Goal: Task Accomplishment & Management: Complete application form

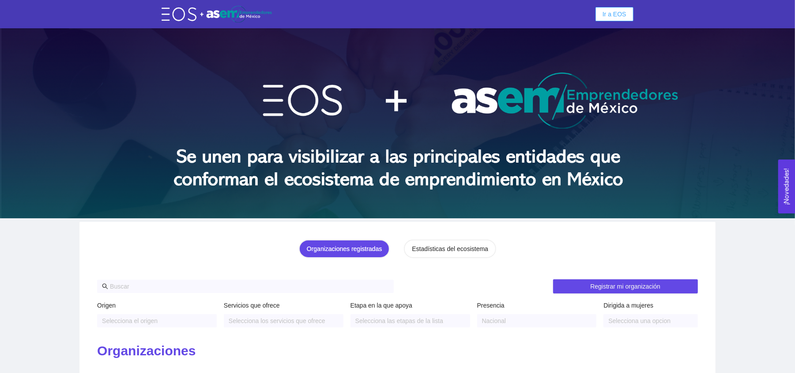
click at [620, 16] on span "Ir a EOS" at bounding box center [615, 14] width 24 height 10
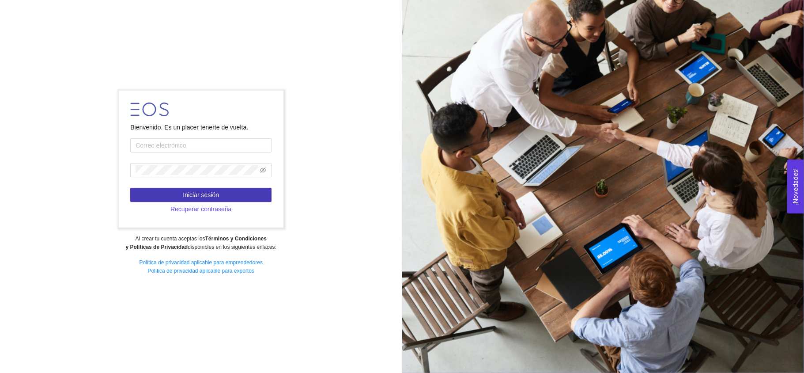
type input "[EMAIL_ADDRESS][DOMAIN_NAME]"
click at [223, 196] on button "Iniciar sesión" at bounding box center [200, 195] width 141 height 14
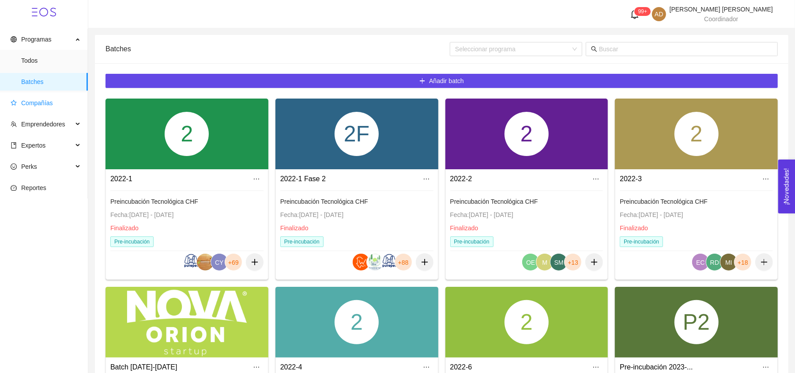
click at [59, 95] on span "Compañías" at bounding box center [46, 103] width 70 height 18
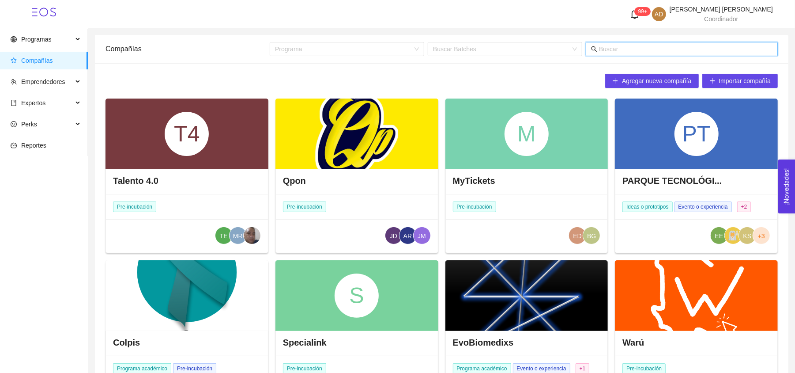
click at [636, 52] on input "text" at bounding box center [685, 49] width 173 height 10
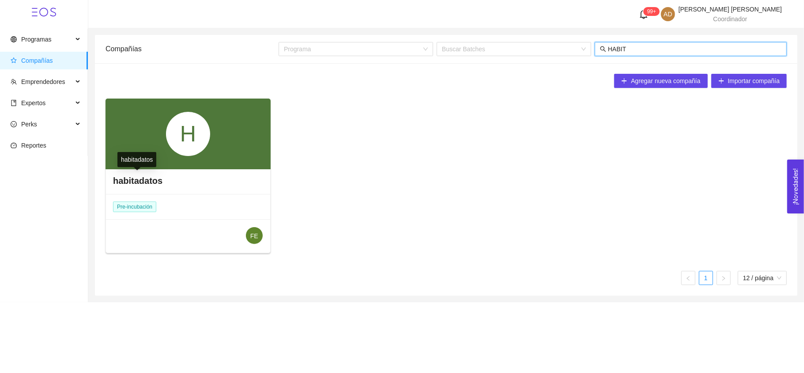
type input "HABIT"
click at [142, 184] on h4 "habitadatos" at bounding box center [137, 180] width 49 height 12
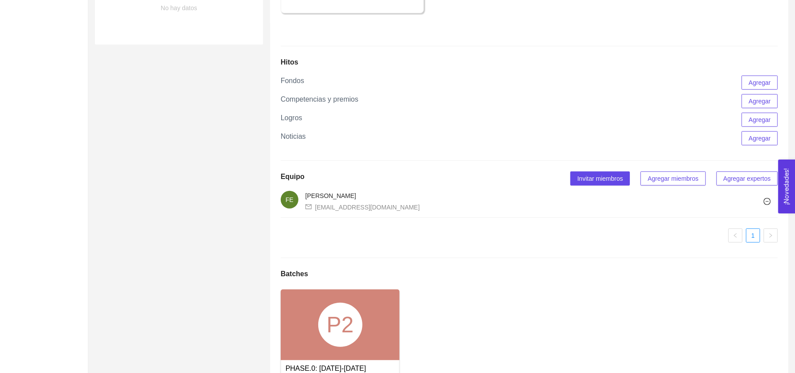
scroll to position [524, 0]
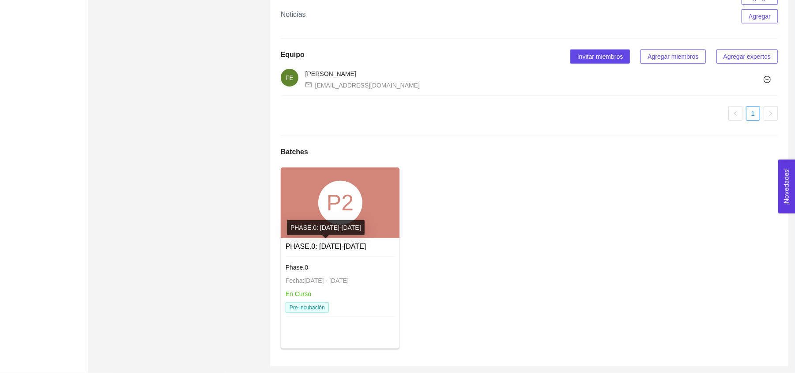
click at [322, 242] on link "PHASE.0: [DATE]-[DATE]" at bounding box center [326, 246] width 81 height 8
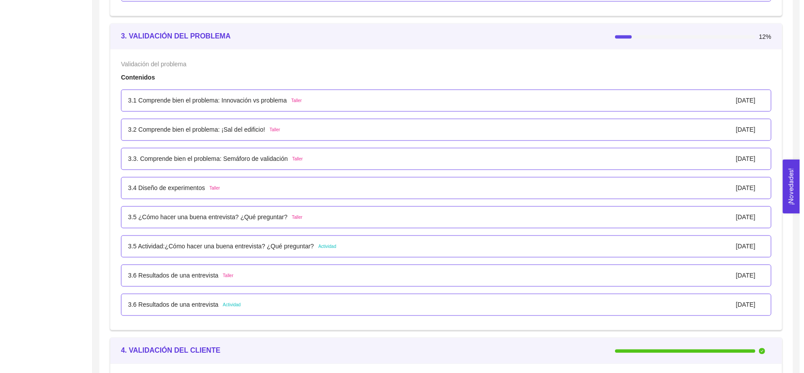
scroll to position [1286, 0]
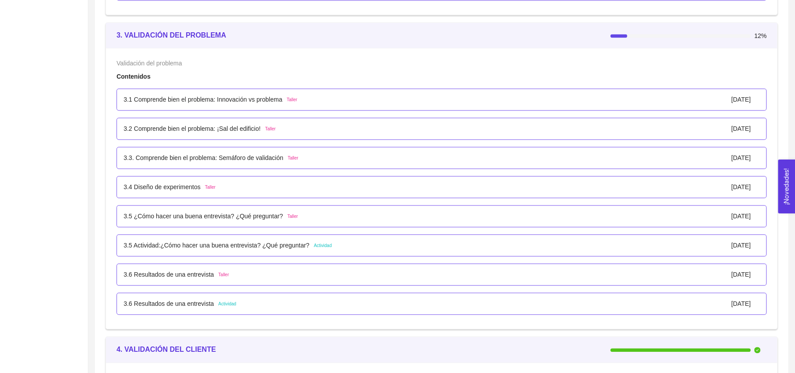
click at [287, 248] on p "3.5 Actividad:¿Cómo hacer una buena entrevista? ¿Qué preguntar?" at bounding box center [217, 245] width 186 height 10
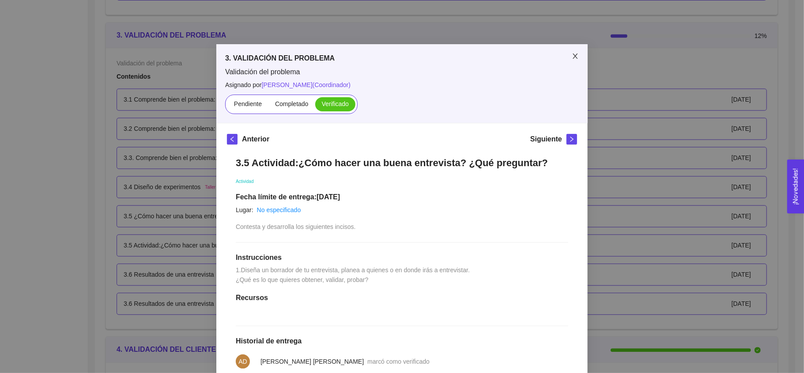
click at [572, 57] on icon "close" at bounding box center [575, 56] width 7 height 7
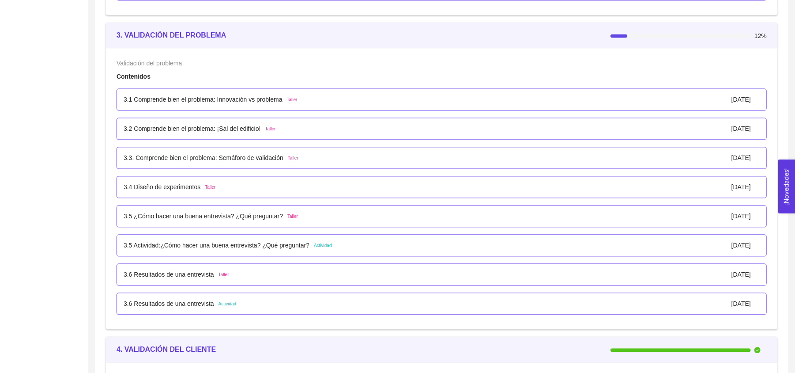
click at [301, 97] on div "3.1 Comprende bien el problema: Innovación vs problema Taller [DATE]" at bounding box center [442, 99] width 636 height 10
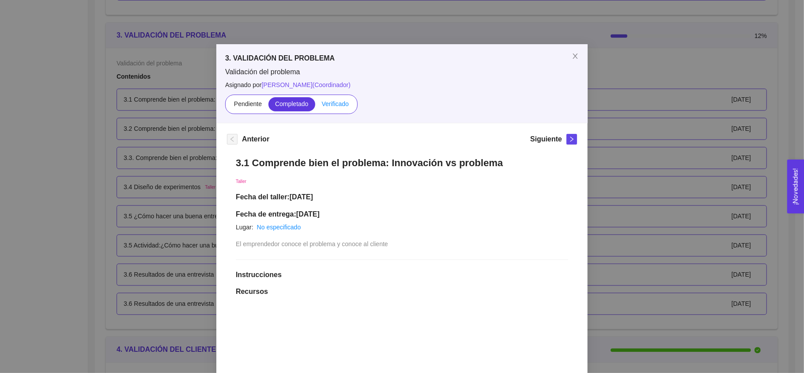
click at [327, 102] on span "Verificado" at bounding box center [335, 103] width 27 height 7
click at [315, 106] on input "Verificado" at bounding box center [315, 106] width 0 height 0
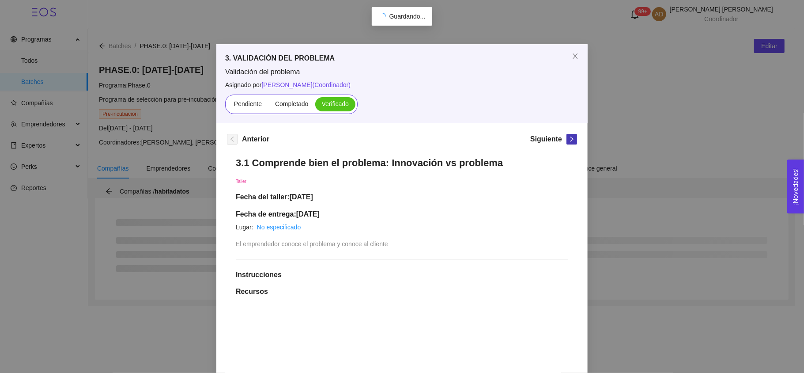
scroll to position [0, 0]
click at [566, 134] on button "button" at bounding box center [571, 139] width 11 height 11
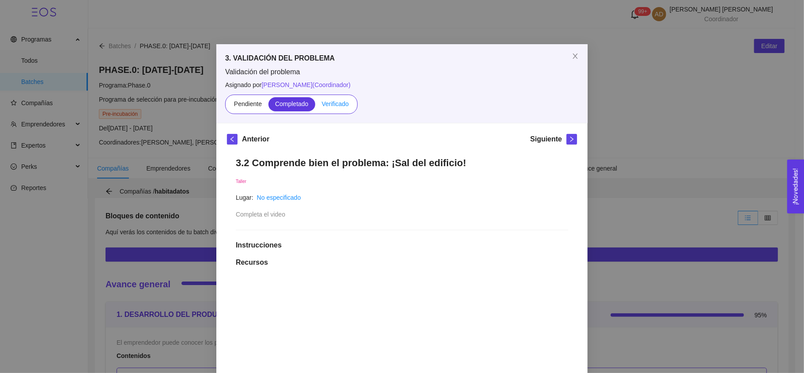
click at [333, 102] on span "Verificado" at bounding box center [335, 103] width 27 height 7
click at [315, 106] on input "Verificado" at bounding box center [315, 106] width 0 height 0
click at [566, 142] on button "button" at bounding box center [571, 139] width 11 height 11
click at [325, 105] on span "Verificado" at bounding box center [335, 103] width 27 height 7
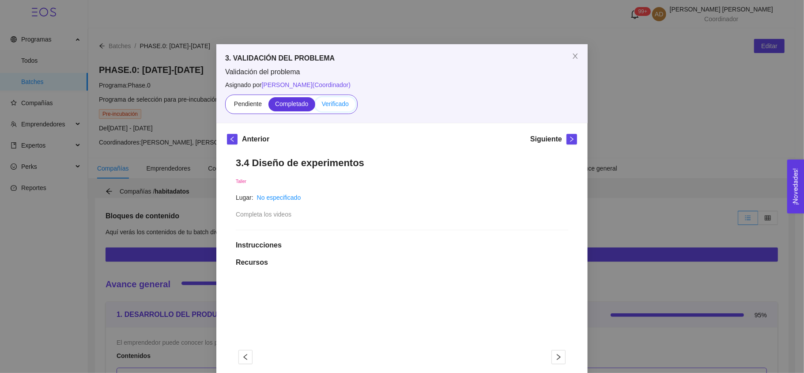
click at [315, 106] on input "Verificado" at bounding box center [315, 106] width 0 height 0
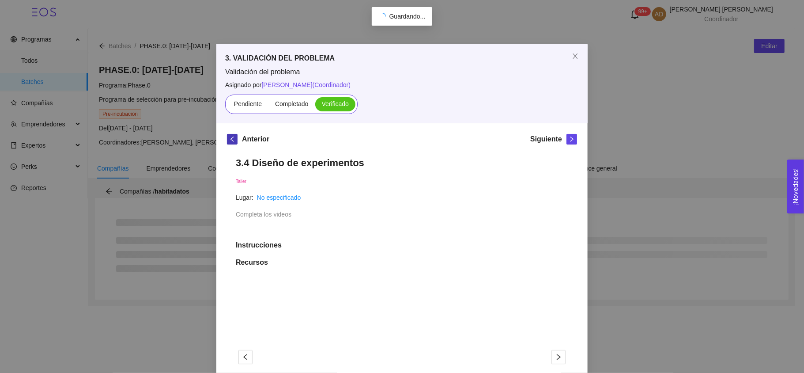
drag, startPoint x: 219, startPoint y: 142, endPoint x: 231, endPoint y: 140, distance: 12.0
click at [231, 140] on div "Anterior Siguiente 3.4 Diseño de experimentos Taller Lugar: No especificado Com…" at bounding box center [401, 375] width 371 height 504
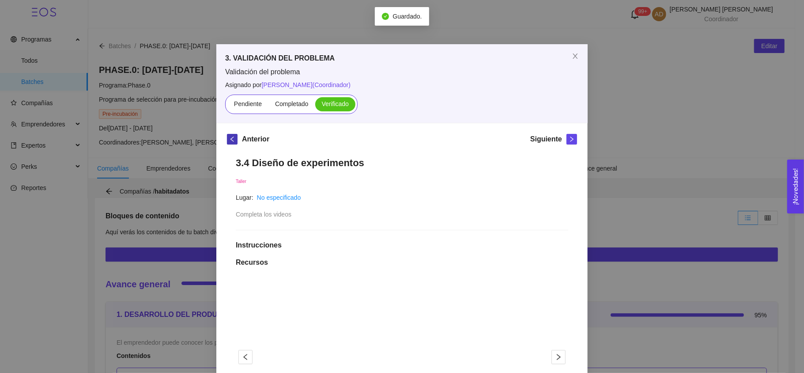
click at [231, 140] on span "left" at bounding box center [232, 139] width 10 height 6
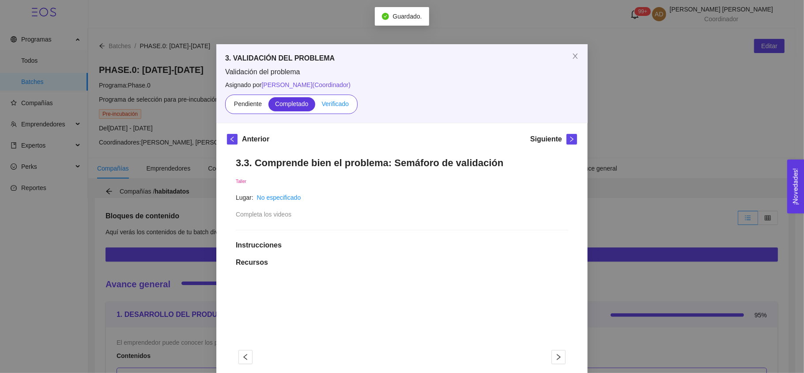
click at [336, 102] on span "Verificado" at bounding box center [335, 103] width 27 height 7
click at [315, 106] on input "Verificado" at bounding box center [315, 106] width 0 height 0
click at [569, 138] on icon "right" at bounding box center [572, 139] width 6 height 6
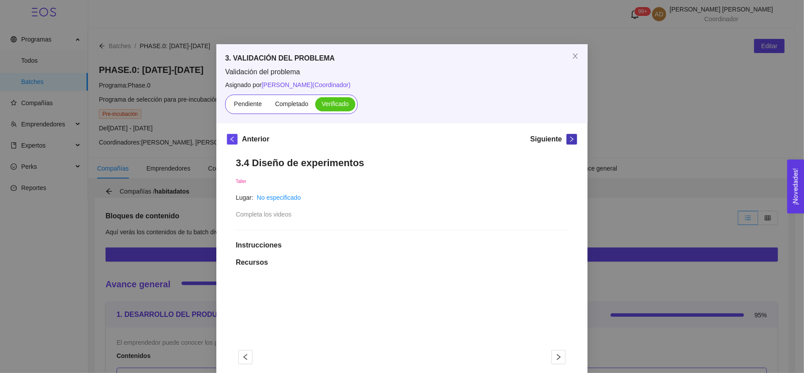
click at [569, 138] on icon "right" at bounding box center [572, 139] width 6 height 6
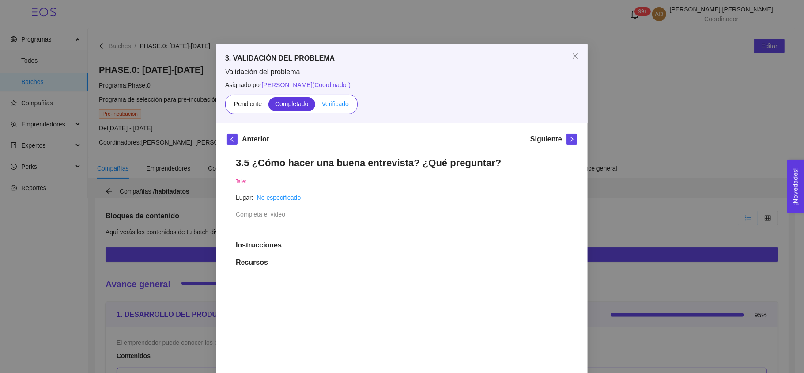
click at [327, 100] on span "Verificado" at bounding box center [335, 103] width 27 height 7
click at [315, 106] on input "Verificado" at bounding box center [315, 106] width 0 height 0
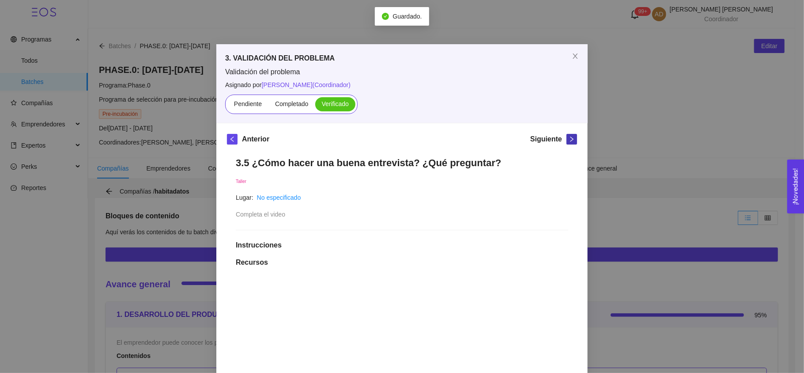
click at [569, 137] on icon "right" at bounding box center [572, 139] width 6 height 6
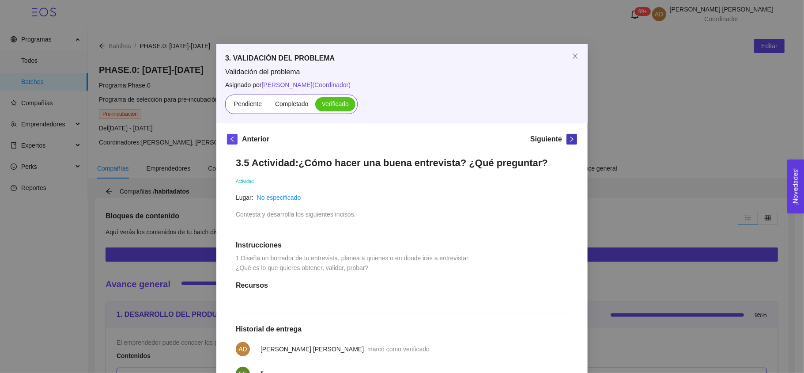
click at [569, 140] on icon "right" at bounding box center [572, 139] width 6 height 6
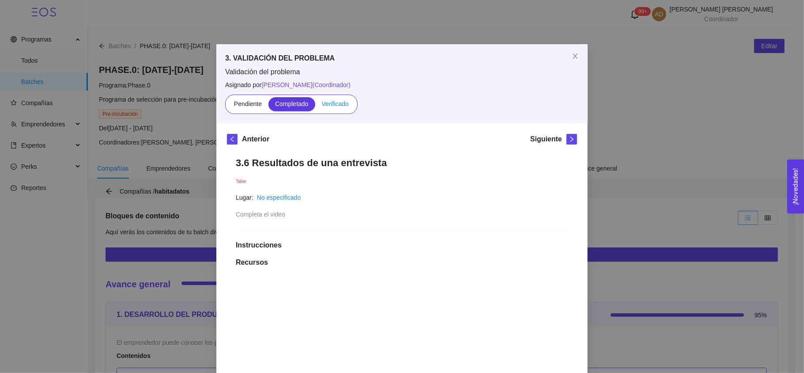
click at [331, 100] on span "Verificado" at bounding box center [335, 103] width 27 height 7
click at [315, 106] on input "Verificado" at bounding box center [315, 106] width 0 height 0
click at [569, 139] on icon "right" at bounding box center [572, 139] width 6 height 6
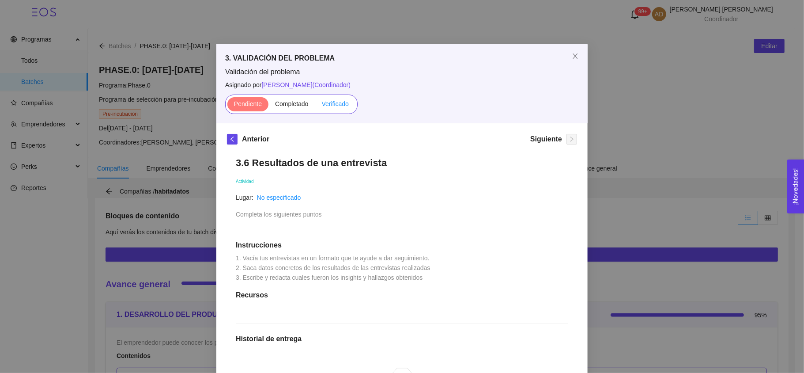
click at [329, 106] on span "Verificado" at bounding box center [335, 103] width 27 height 7
click at [315, 106] on input "Verificado" at bounding box center [315, 106] width 0 height 0
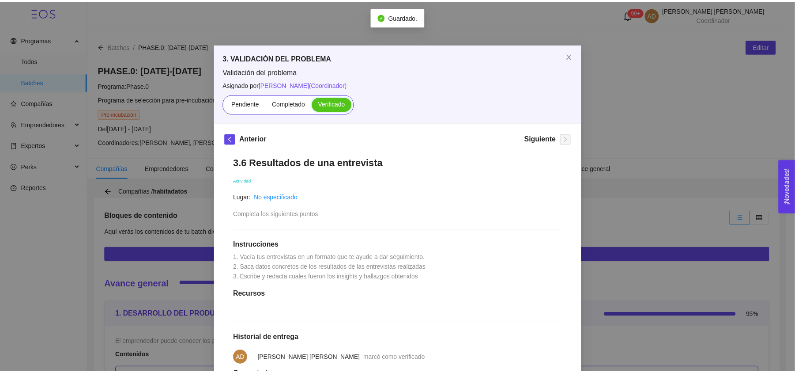
scroll to position [1, 0]
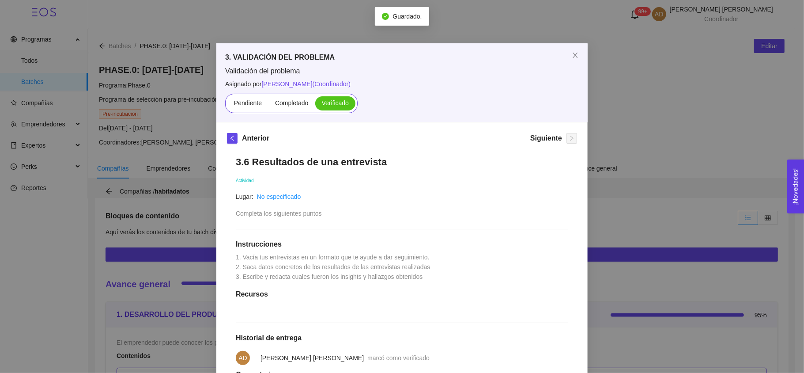
click at [631, 172] on div "3. VALIDACIÓN DEL PROBLEMA Validación del problema Asignado por [PERSON_NAME] (…" at bounding box center [402, 186] width 804 height 373
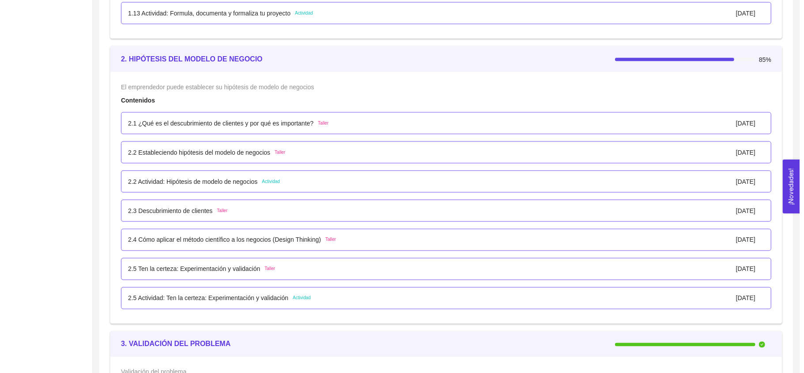
scroll to position [1003, 0]
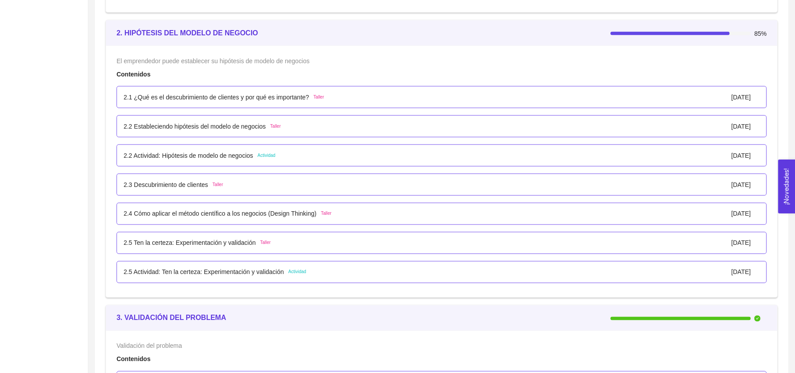
click at [250, 274] on p "2.5 Actividad: Ten la certeza: Experimentación y validación" at bounding box center [204, 272] width 160 height 10
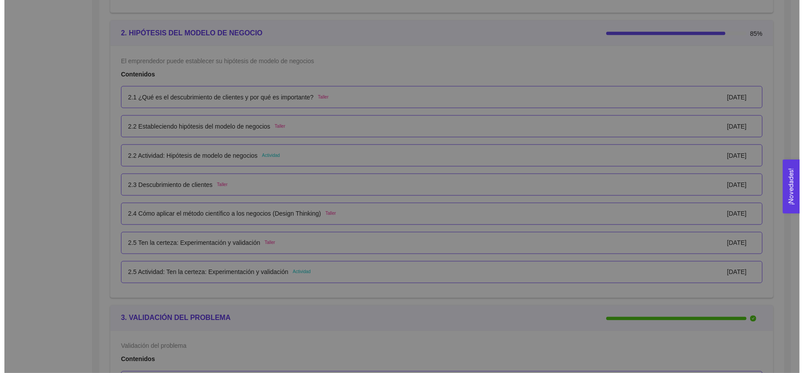
scroll to position [0, 0]
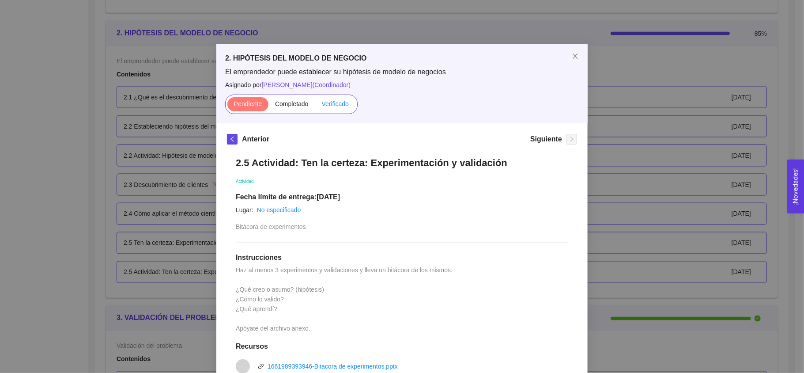
click at [331, 101] on span "Verificado" at bounding box center [335, 103] width 27 height 7
click at [315, 106] on input "Verificado" at bounding box center [315, 106] width 0 height 0
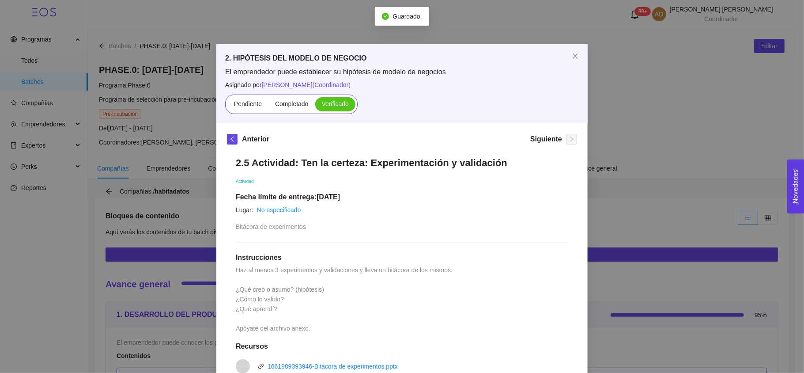
click at [122, 187] on div "2. HIPÓTESIS DEL MODELO DE NEGOCIO El emprendedor puede establecer su hipótesis…" at bounding box center [402, 186] width 804 height 373
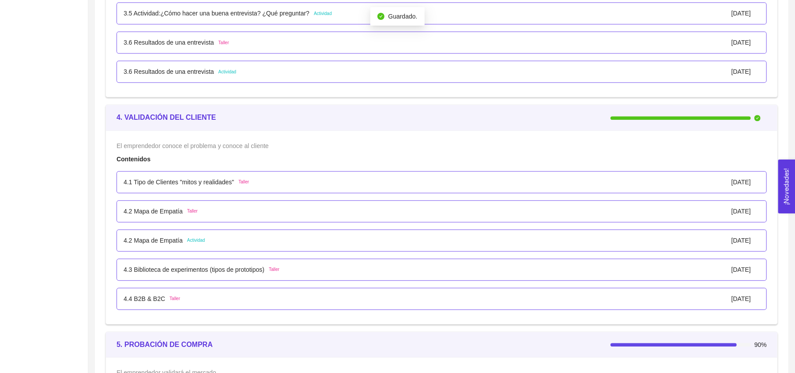
scroll to position [1519, 0]
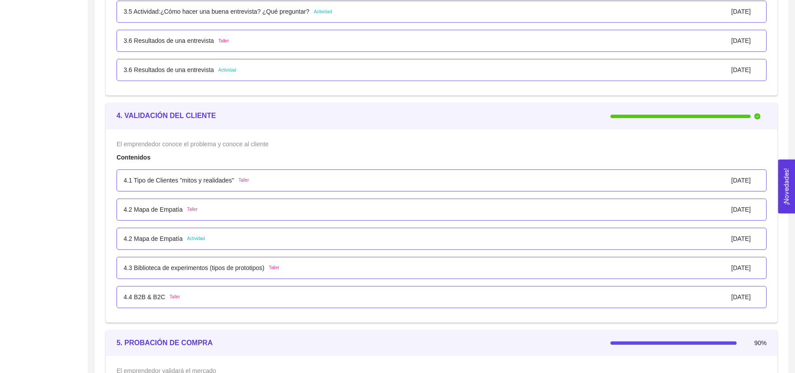
click at [181, 182] on p "4.1 Tipo de Clientes "mitos y realidades"" at bounding box center [179, 180] width 110 height 10
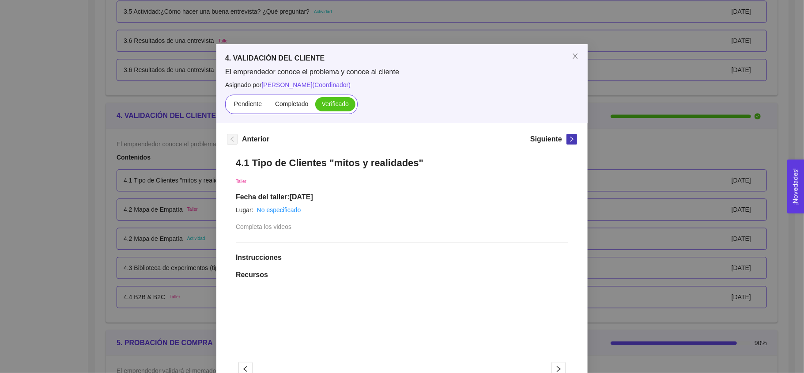
click at [569, 140] on icon "right" at bounding box center [572, 139] width 6 height 6
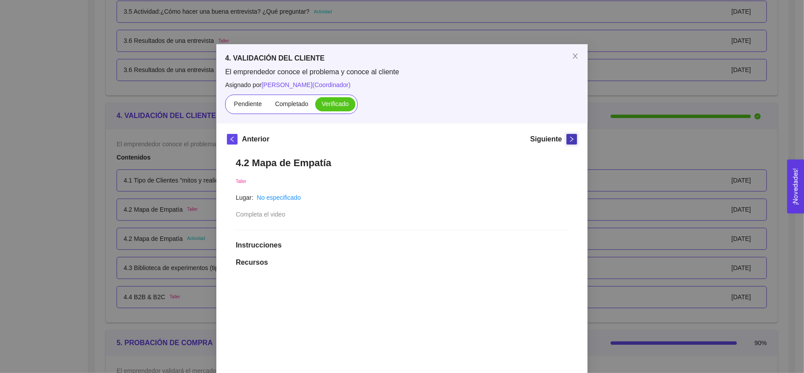
click at [569, 140] on icon "right" at bounding box center [572, 139] width 6 height 6
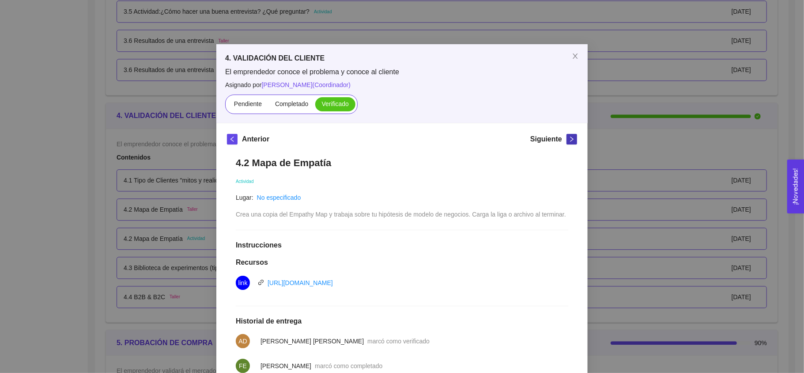
click at [569, 140] on icon "right" at bounding box center [572, 139] width 6 height 6
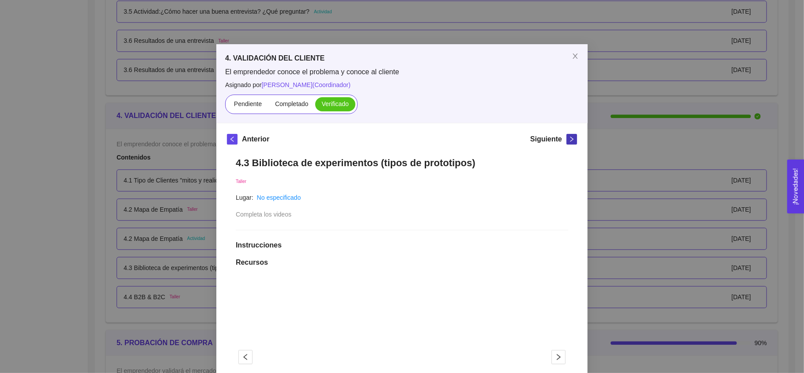
click at [569, 140] on icon "right" at bounding box center [572, 139] width 6 height 6
click at [624, 128] on div "4. VALIDACIÓN DEL CLIENTE El emprendedor conoce el problema y conoce al cliente…" at bounding box center [402, 186] width 804 height 373
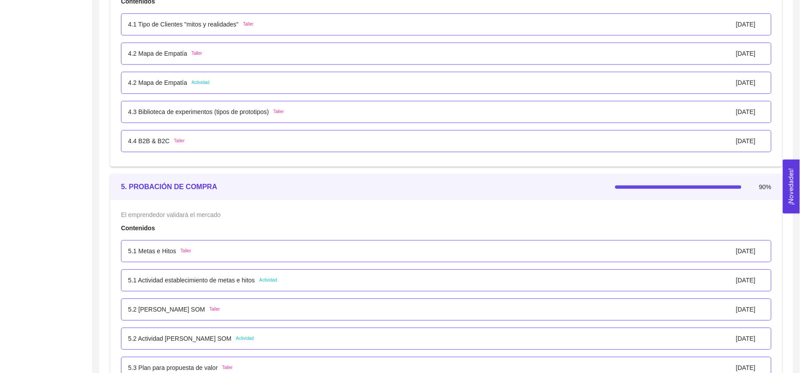
scroll to position [1796, 0]
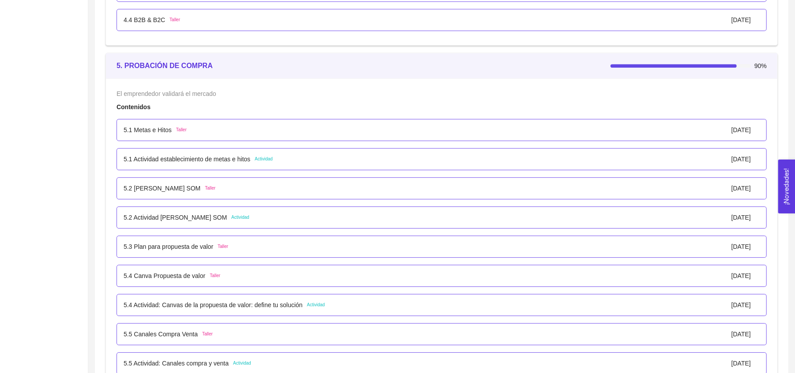
click at [145, 129] on p "5.1 Metas e Hitos" at bounding box center [148, 130] width 48 height 10
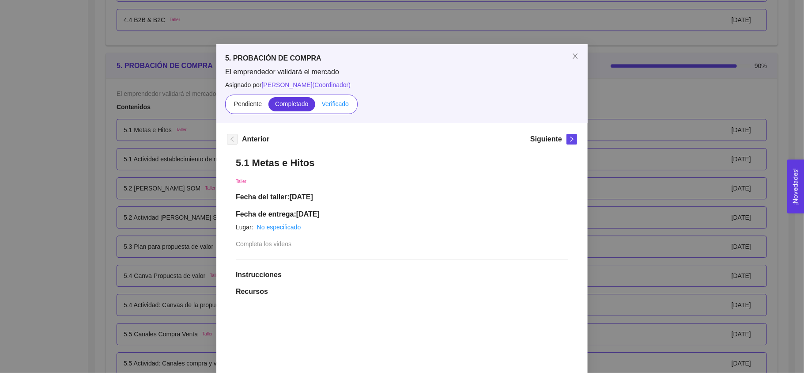
click at [329, 106] on span "Verificado" at bounding box center [335, 103] width 27 height 7
click at [315, 106] on input "Verificado" at bounding box center [315, 106] width 0 height 0
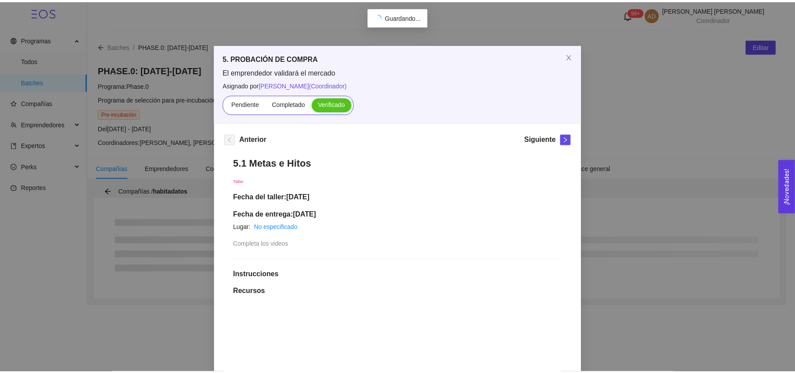
scroll to position [0, 0]
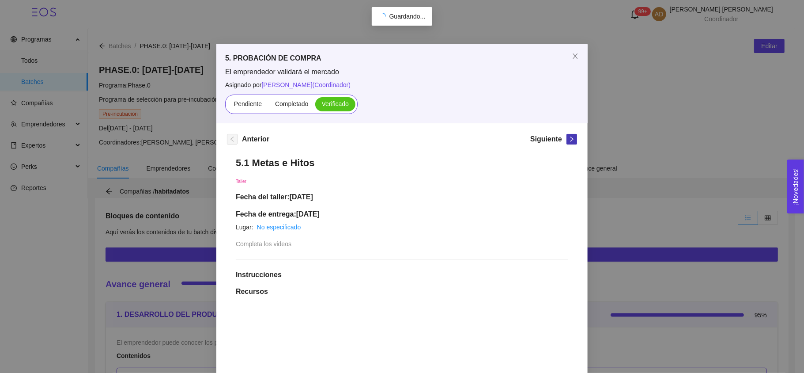
click at [569, 139] on icon "right" at bounding box center [572, 139] width 6 height 6
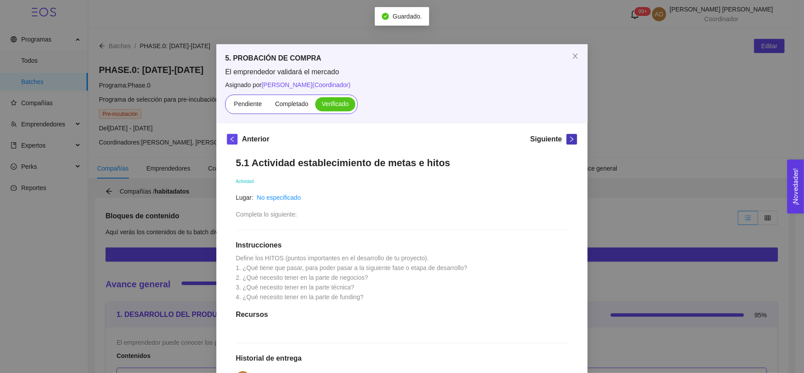
click at [569, 139] on icon "right" at bounding box center [572, 139] width 6 height 6
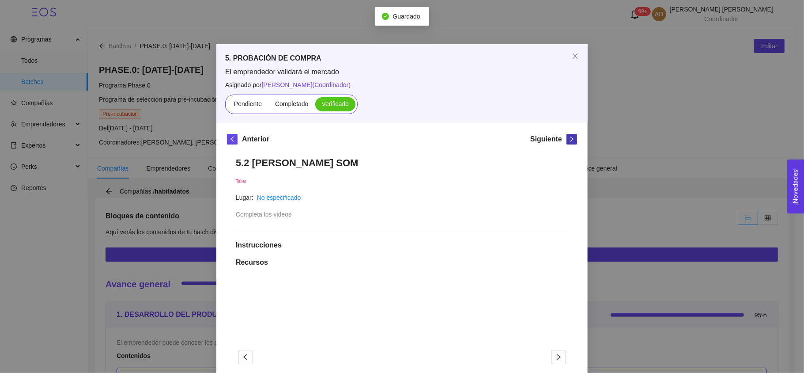
click at [569, 139] on icon "right" at bounding box center [572, 139] width 6 height 6
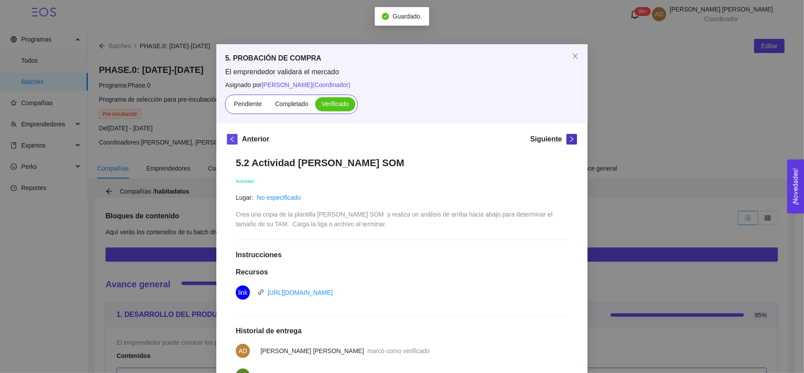
click at [569, 139] on icon "right" at bounding box center [572, 139] width 6 height 6
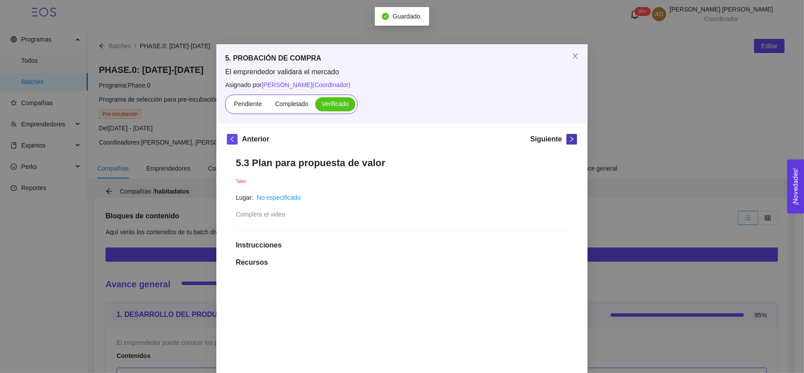
click at [569, 139] on icon "right" at bounding box center [572, 139] width 6 height 6
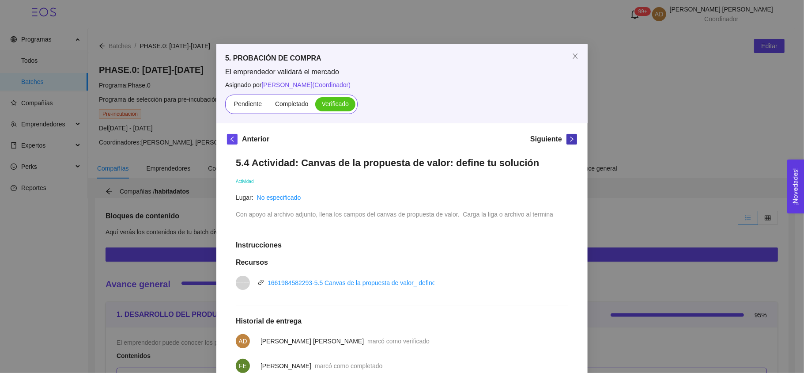
click at [569, 139] on icon "right" at bounding box center [572, 139] width 6 height 6
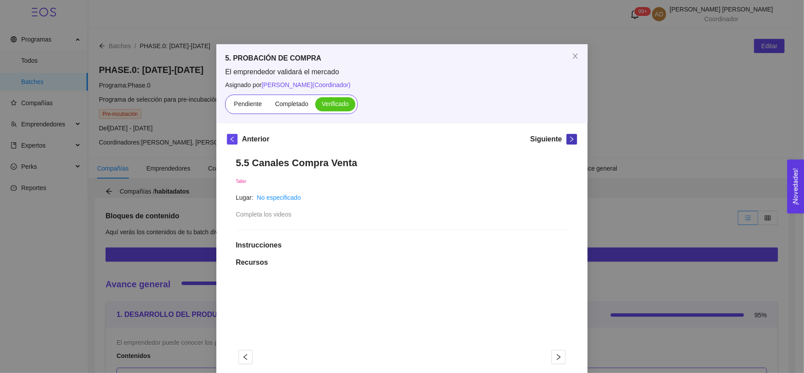
click at [569, 139] on icon "right" at bounding box center [572, 139] width 6 height 6
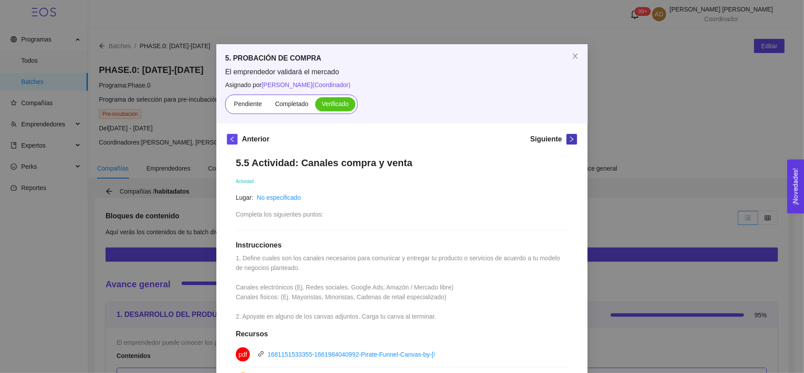
click at [569, 139] on icon "right" at bounding box center [572, 139] width 6 height 6
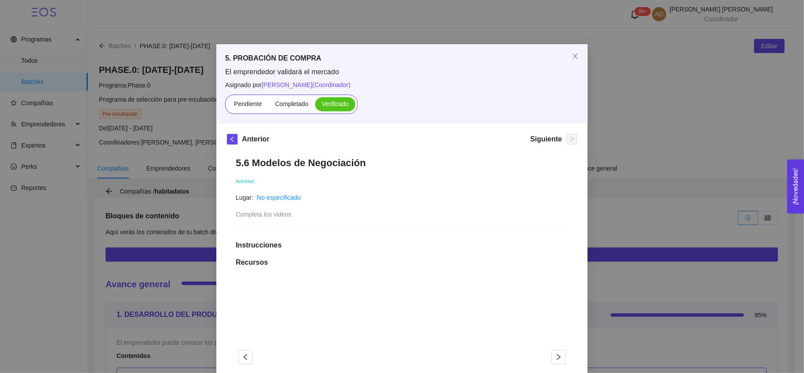
click at [659, 175] on div "5. PROBACIÓN DE COMPRA El emprendedor validará el mercado Asignado por [PERSON_…" at bounding box center [402, 186] width 804 height 373
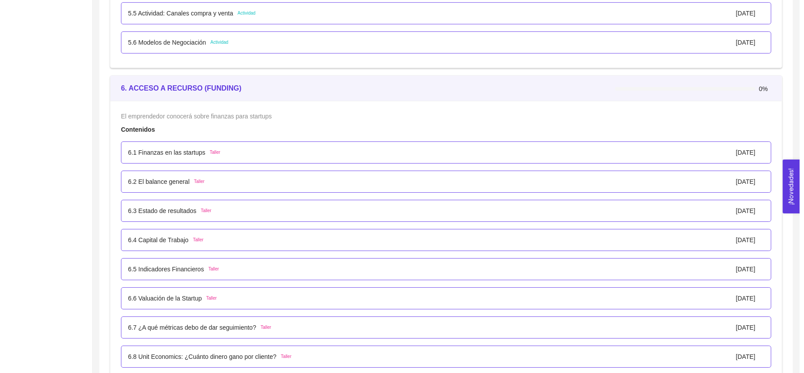
scroll to position [2146, 0]
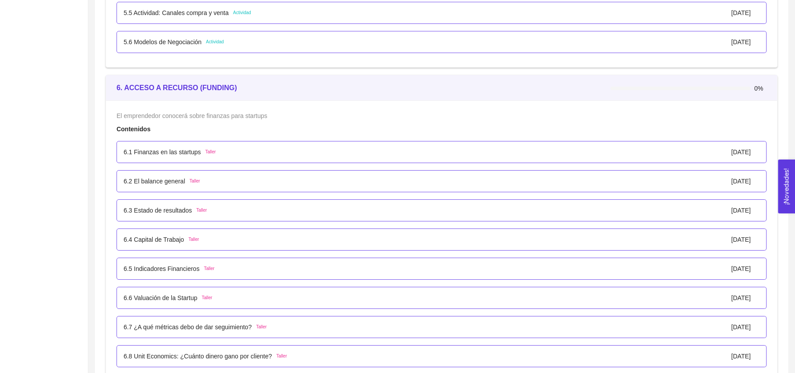
click at [198, 157] on div "6.1 Finanzas en las startups Taller" at bounding box center [170, 152] width 92 height 10
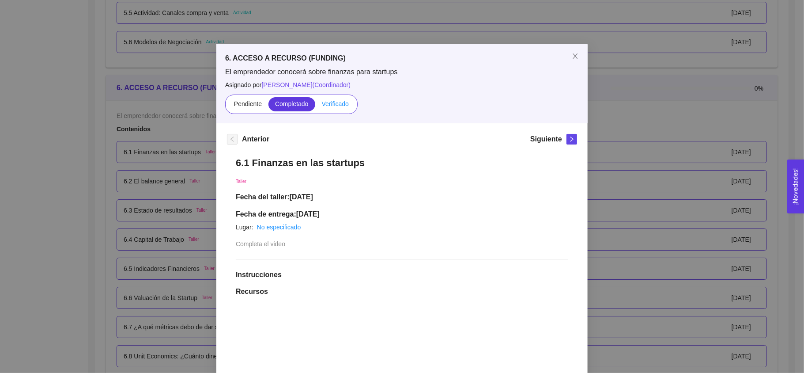
click at [332, 105] on span "Verificado" at bounding box center [335, 103] width 27 height 7
click at [315, 106] on input "Verificado" at bounding box center [315, 106] width 0 height 0
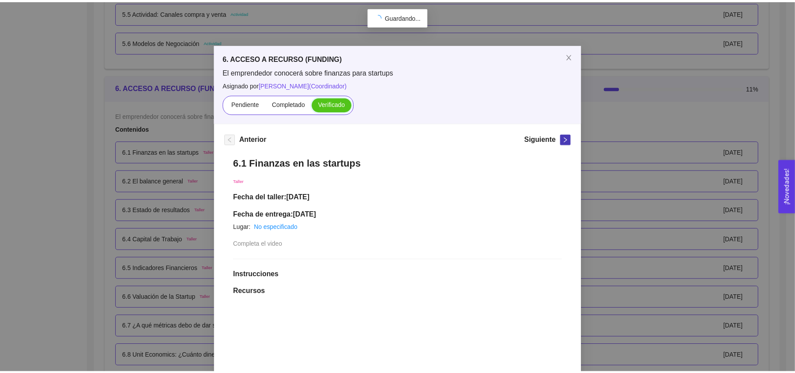
scroll to position [0, 0]
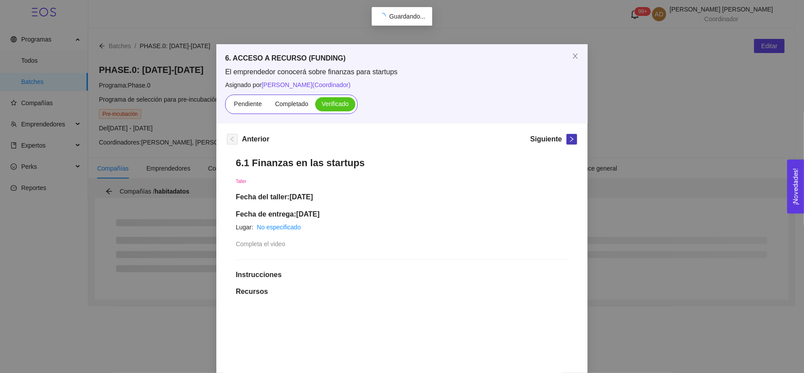
click at [571, 140] on span "right" at bounding box center [572, 139] width 10 height 6
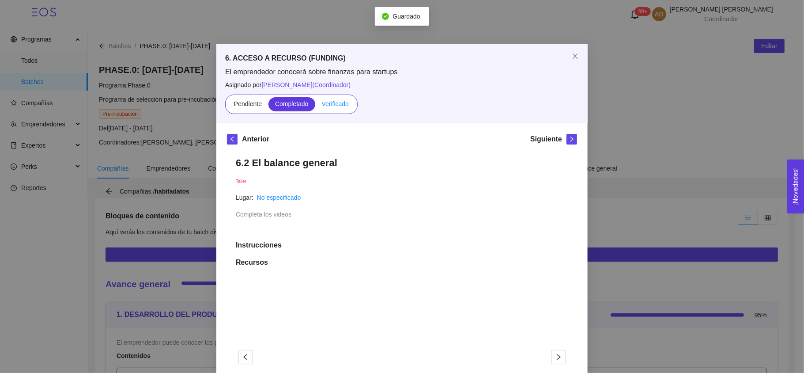
click at [328, 103] on span "Verificado" at bounding box center [335, 103] width 27 height 7
click at [315, 106] on input "Verificado" at bounding box center [315, 106] width 0 height 0
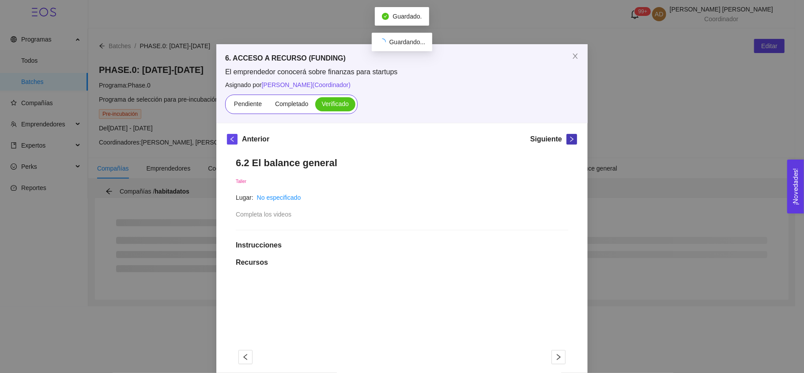
click at [569, 140] on icon "right" at bounding box center [572, 139] width 6 height 6
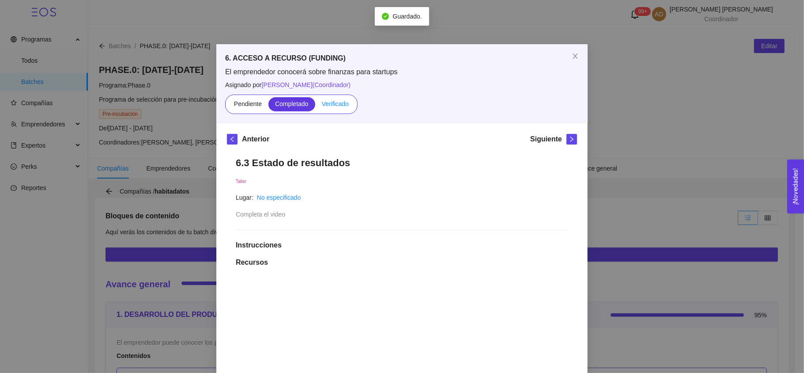
click at [329, 98] on label "Verificado" at bounding box center [335, 104] width 40 height 14
click at [315, 106] on input "Verificado" at bounding box center [315, 106] width 0 height 0
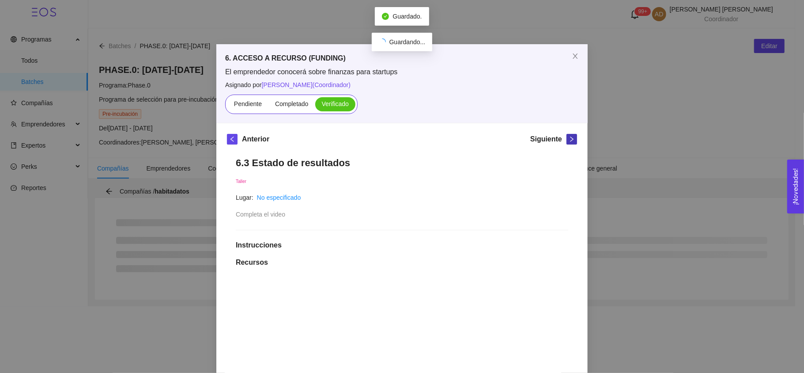
click at [569, 143] on button "button" at bounding box center [571, 139] width 11 height 11
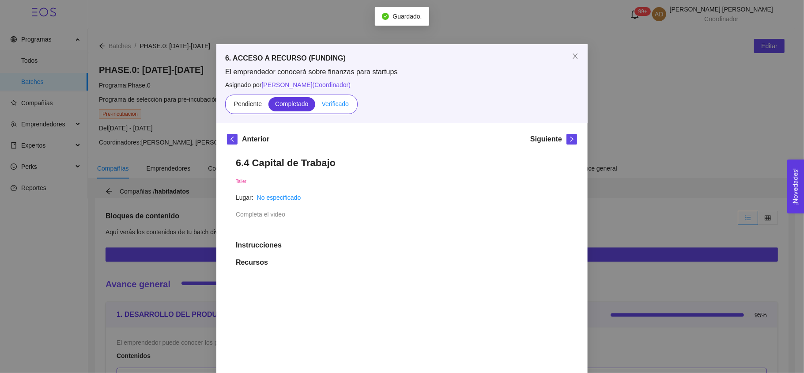
click at [322, 103] on span "Verificado" at bounding box center [335, 103] width 27 height 7
click at [315, 106] on input "Verificado" at bounding box center [315, 106] width 0 height 0
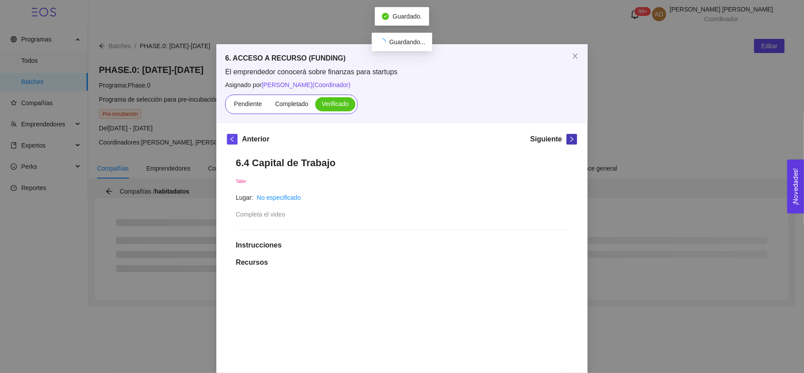
click at [569, 136] on icon "right" at bounding box center [572, 139] width 6 height 6
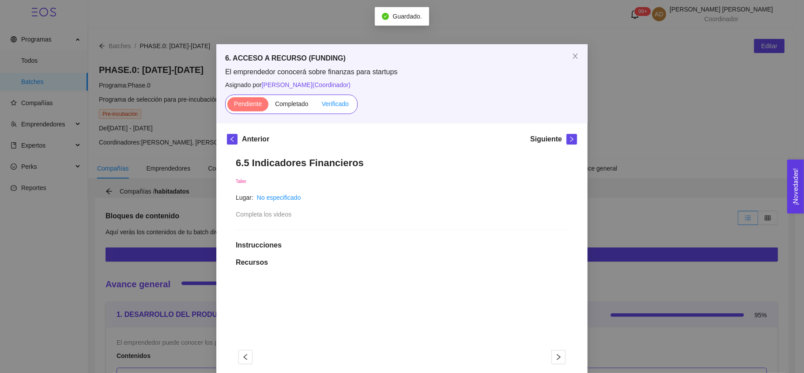
click at [338, 105] on span "Verificado" at bounding box center [335, 103] width 27 height 7
click at [315, 106] on input "Verificado" at bounding box center [315, 106] width 0 height 0
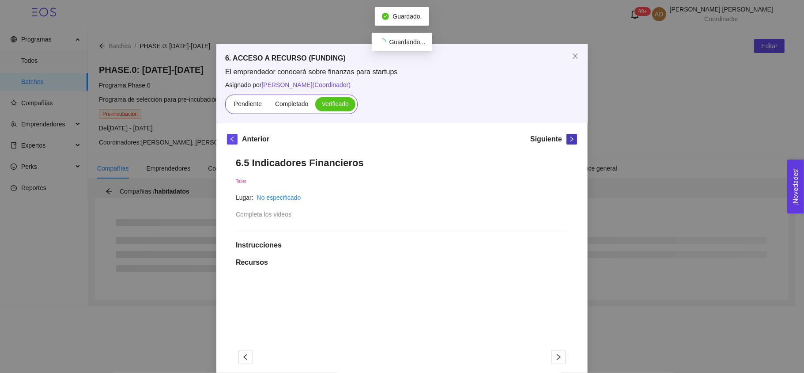
click at [569, 138] on icon "right" at bounding box center [572, 139] width 6 height 6
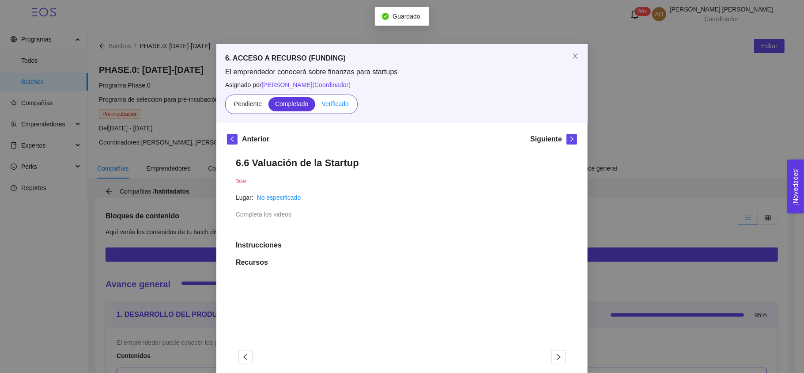
click at [336, 102] on span "Verificado" at bounding box center [335, 103] width 27 height 7
click at [315, 106] on input "Verificado" at bounding box center [315, 106] width 0 height 0
click at [569, 135] on button "button" at bounding box center [571, 139] width 11 height 11
click at [331, 102] on span "Verificado" at bounding box center [335, 103] width 27 height 7
click at [315, 106] on input "Verificado" at bounding box center [315, 106] width 0 height 0
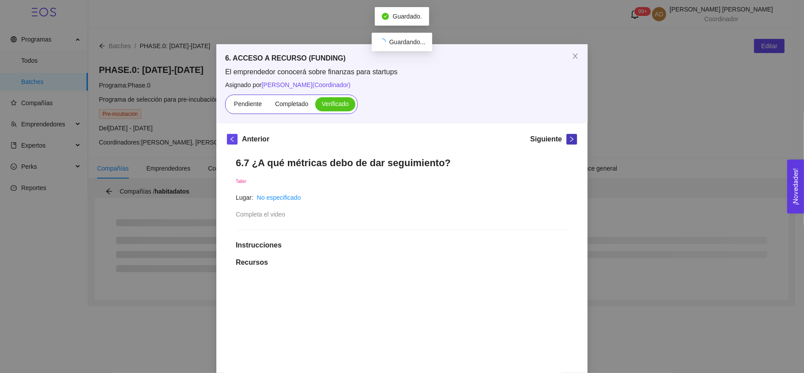
click at [568, 142] on button "button" at bounding box center [571, 139] width 11 height 11
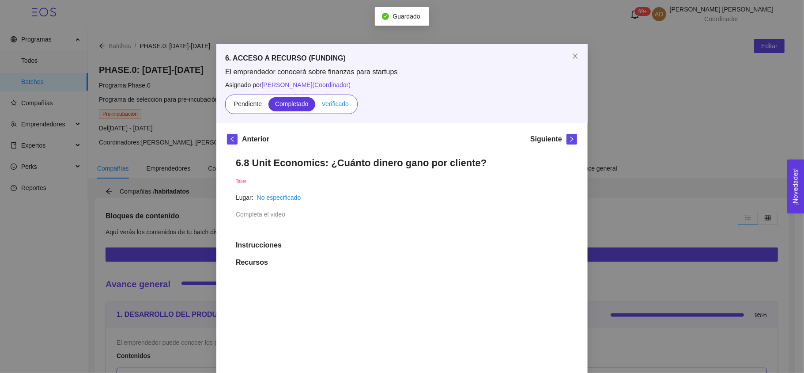
click at [332, 105] on span "Verificado" at bounding box center [335, 103] width 27 height 7
click at [315, 106] on input "Verificado" at bounding box center [315, 106] width 0 height 0
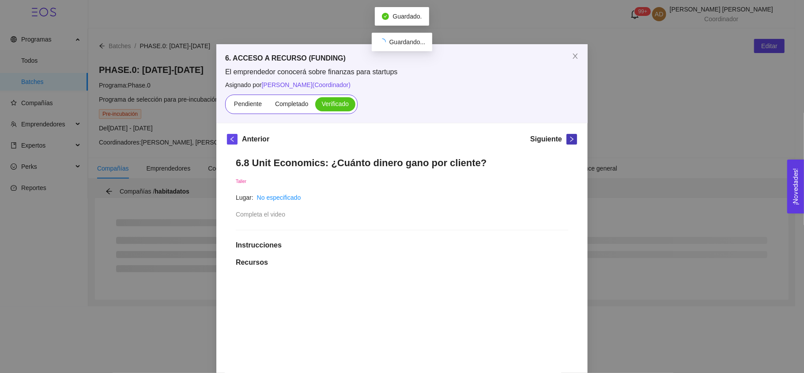
click at [568, 142] on button "button" at bounding box center [571, 139] width 11 height 11
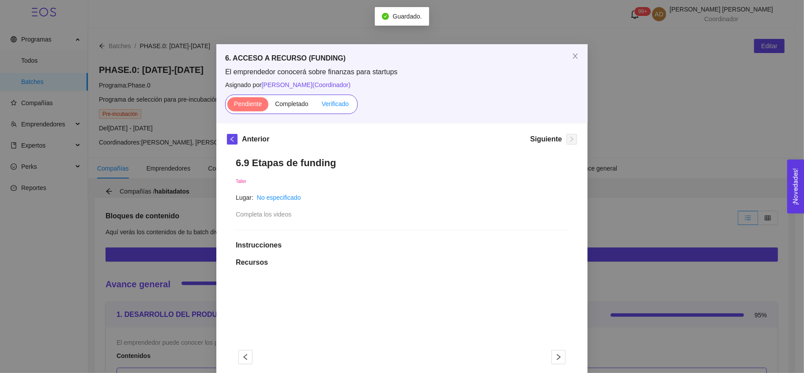
click at [336, 101] on span "Verificado" at bounding box center [335, 103] width 27 height 7
click at [315, 106] on input "Verificado" at bounding box center [315, 106] width 0 height 0
click at [673, 163] on div "6. ACCESO A RECURSO (FUNDING) El emprendedor conocerá sobre finanzas para start…" at bounding box center [402, 186] width 804 height 373
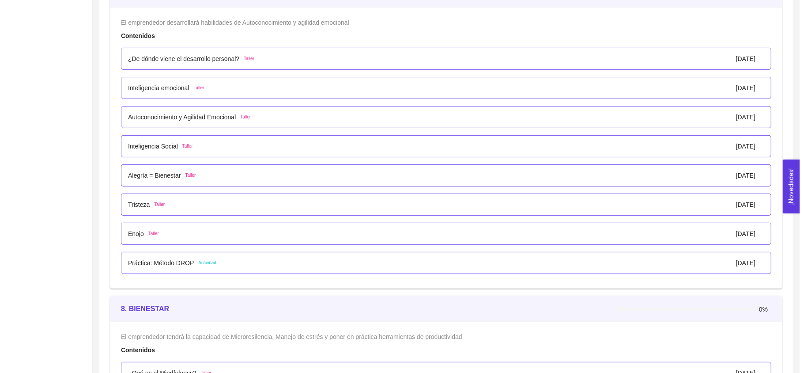
scroll to position [2583, 0]
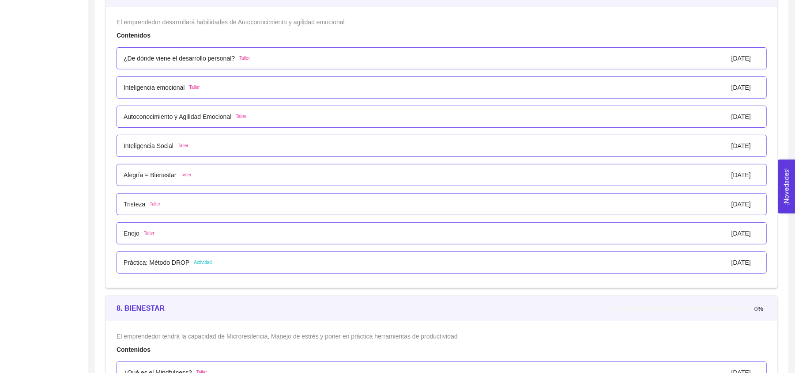
click at [207, 56] on p "¿De dónde viene el desarrollo personal?" at bounding box center [179, 58] width 111 height 10
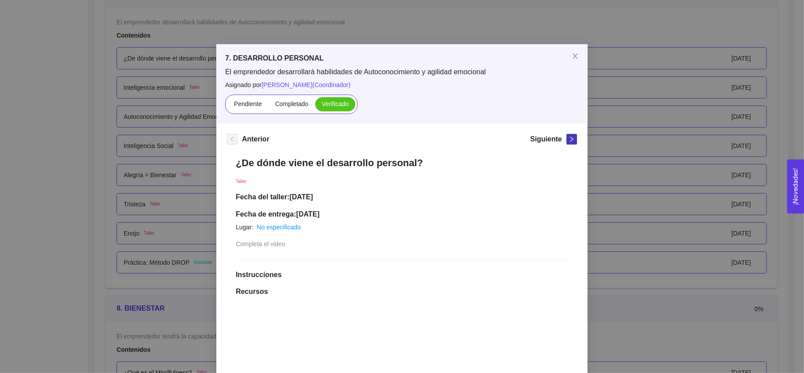
click at [569, 140] on icon "right" at bounding box center [572, 139] width 6 height 6
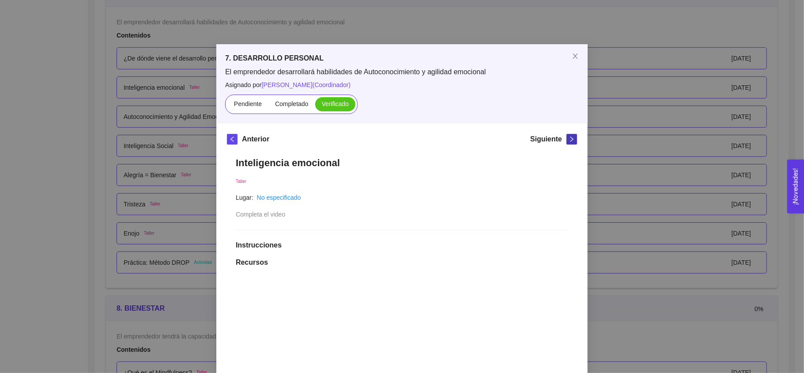
click at [569, 138] on icon "right" at bounding box center [572, 139] width 6 height 6
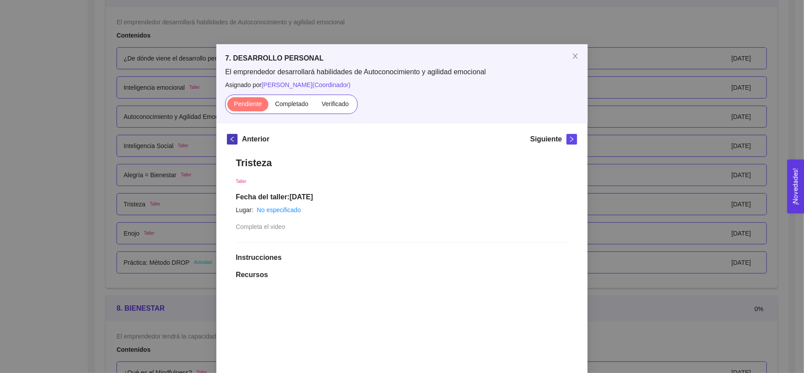
click at [230, 138] on icon "left" at bounding box center [232, 139] width 6 height 6
click at [340, 102] on span "Verificado" at bounding box center [335, 103] width 27 height 7
click at [315, 106] on input "Verificado" at bounding box center [315, 106] width 0 height 0
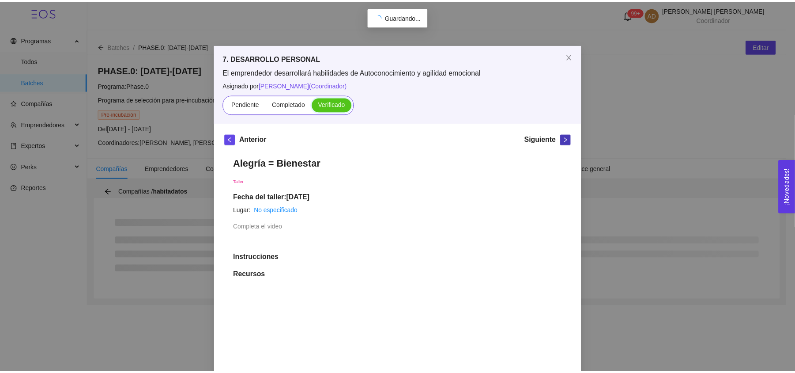
scroll to position [0, 0]
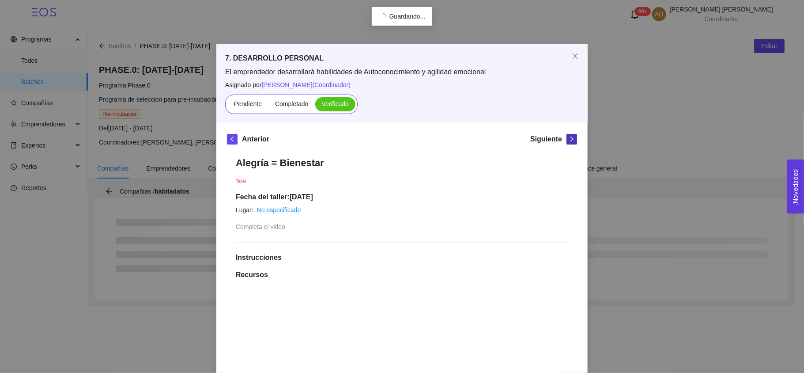
click at [569, 139] on icon "right" at bounding box center [572, 139] width 6 height 6
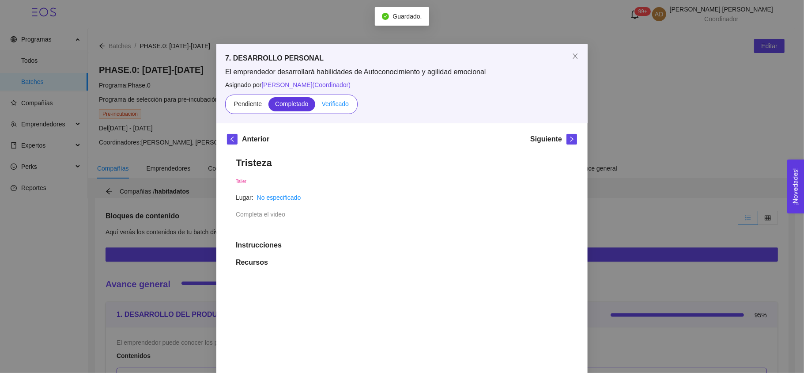
click at [325, 105] on span "Verificado" at bounding box center [335, 103] width 27 height 7
click at [315, 106] on input "Verificado" at bounding box center [315, 106] width 0 height 0
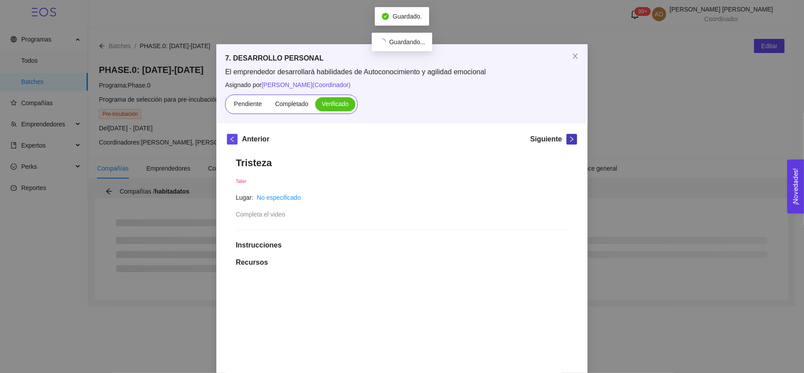
click at [569, 138] on icon "right" at bounding box center [572, 139] width 6 height 6
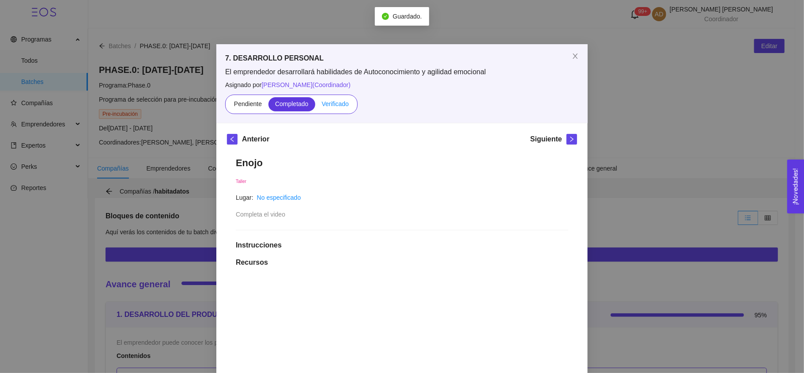
click at [328, 102] on span "Verificado" at bounding box center [335, 103] width 27 height 7
click at [315, 106] on input "Verificado" at bounding box center [315, 106] width 0 height 0
click at [328, 102] on span "Verificado" at bounding box center [335, 103] width 27 height 7
click at [315, 106] on input "Verificado" at bounding box center [315, 106] width 0 height 0
click at [561, 138] on div "Siguiente" at bounding box center [553, 141] width 47 height 14
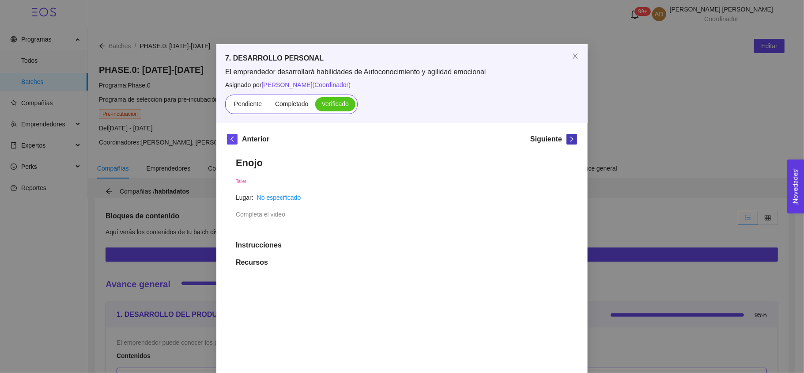
click at [569, 140] on icon "right" at bounding box center [572, 139] width 6 height 6
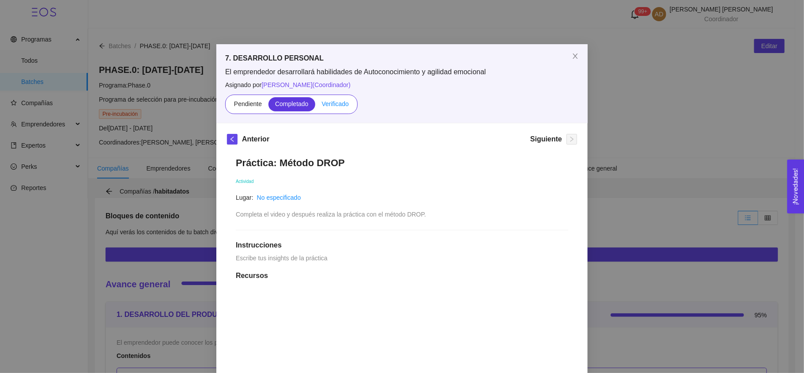
click at [338, 106] on span "Verificado" at bounding box center [335, 103] width 27 height 7
click at [315, 106] on input "Verificado" at bounding box center [315, 106] width 0 height 0
click at [604, 147] on div "7. DESARROLLO PERSONAL El emprendedor desarrollará habilidades de Autoconocimie…" at bounding box center [402, 186] width 804 height 373
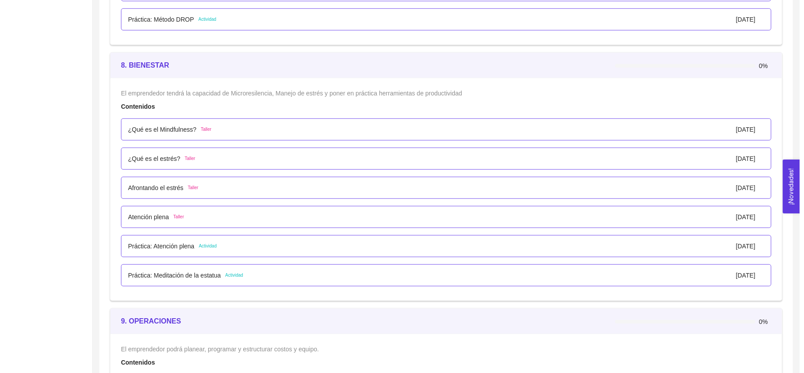
scroll to position [2826, 0]
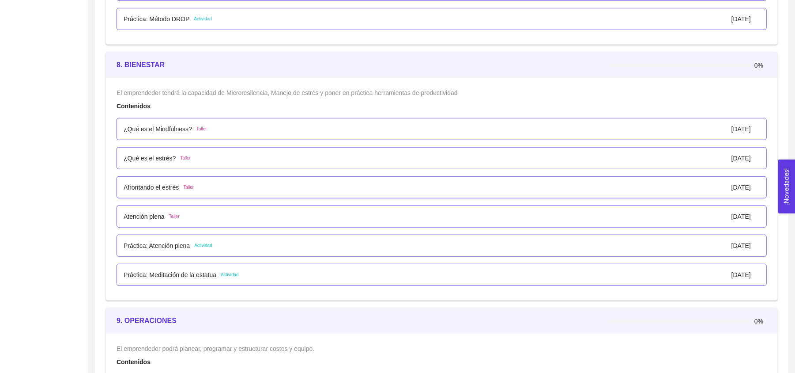
click at [188, 129] on p "¿Qué es el Mindfulness?" at bounding box center [158, 129] width 68 height 10
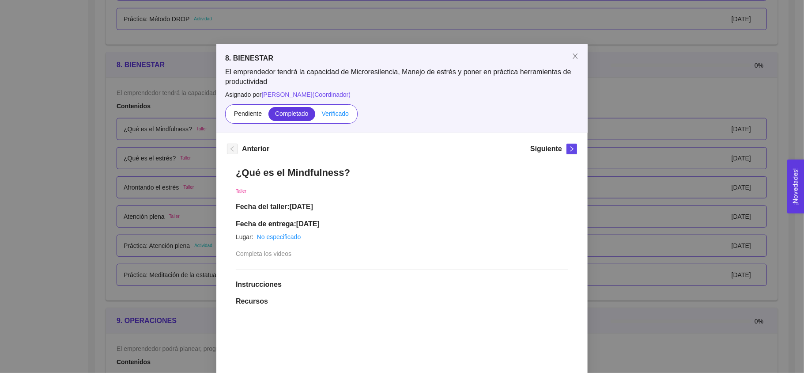
click at [332, 114] on span "Verificado" at bounding box center [335, 113] width 27 height 7
click at [315, 116] on input "Verificado" at bounding box center [315, 116] width 0 height 0
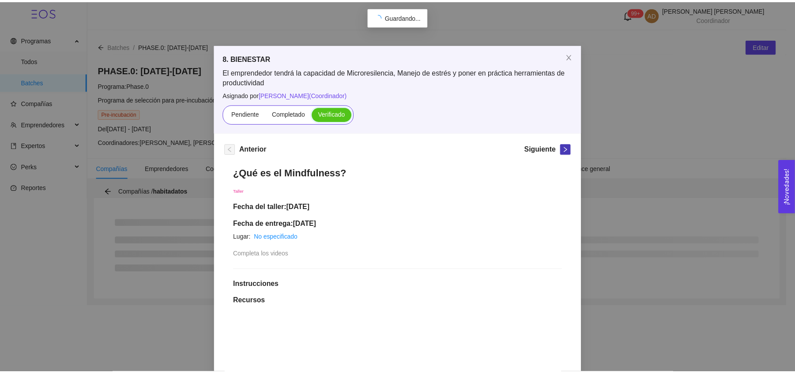
scroll to position [0, 0]
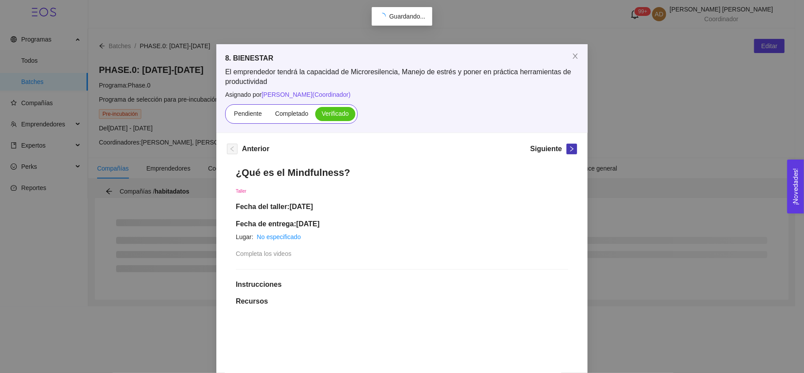
click at [569, 149] on icon "right" at bounding box center [572, 149] width 6 height 6
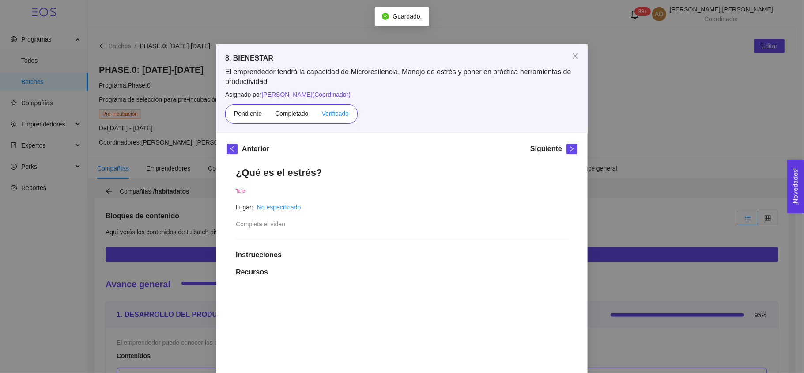
click at [322, 115] on span "Verificado" at bounding box center [335, 113] width 27 height 7
click at [315, 116] on input "Verificado" at bounding box center [315, 116] width 0 height 0
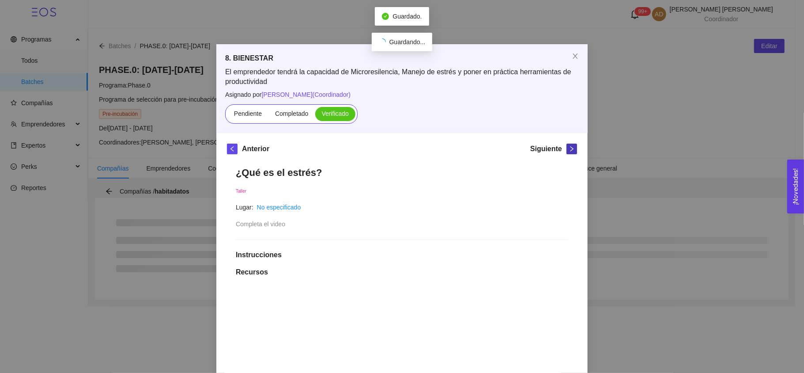
click at [569, 148] on icon "right" at bounding box center [572, 149] width 6 height 6
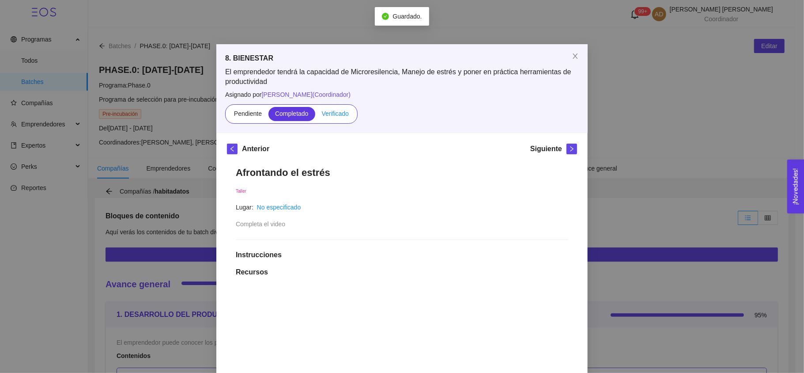
click at [322, 110] on span "Verificado" at bounding box center [335, 113] width 27 height 7
click at [315, 116] on input "Verificado" at bounding box center [315, 116] width 0 height 0
click at [569, 147] on icon "right" at bounding box center [572, 149] width 6 height 6
click at [336, 119] on label "Verificado" at bounding box center [335, 114] width 40 height 14
click at [315, 116] on input "Verificado" at bounding box center [315, 116] width 0 height 0
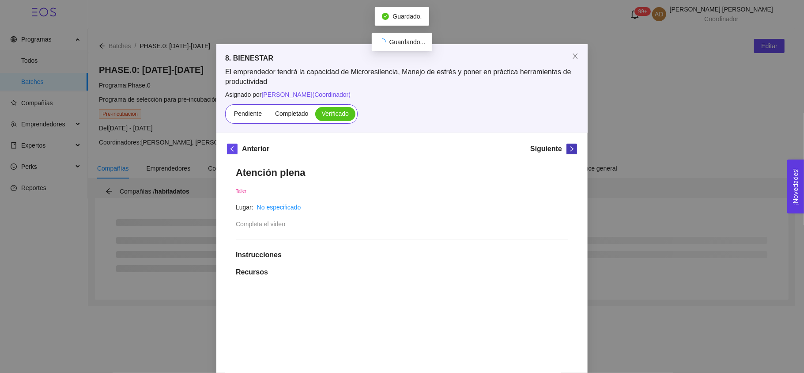
click at [569, 149] on icon "right" at bounding box center [572, 149] width 6 height 6
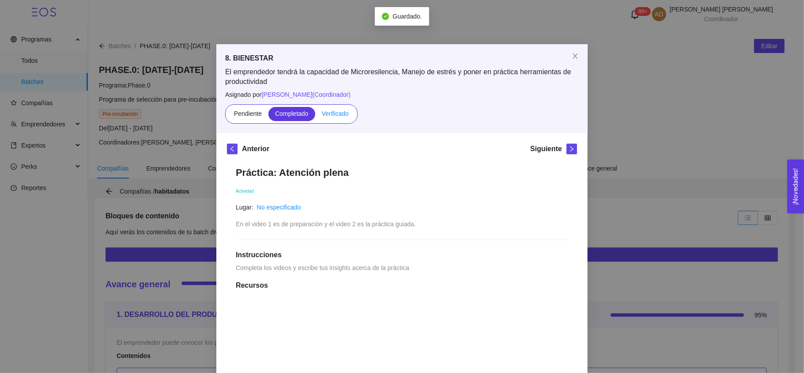
click at [327, 112] on span "Verificado" at bounding box center [335, 113] width 27 height 7
click at [315, 116] on input "Verificado" at bounding box center [315, 116] width 0 height 0
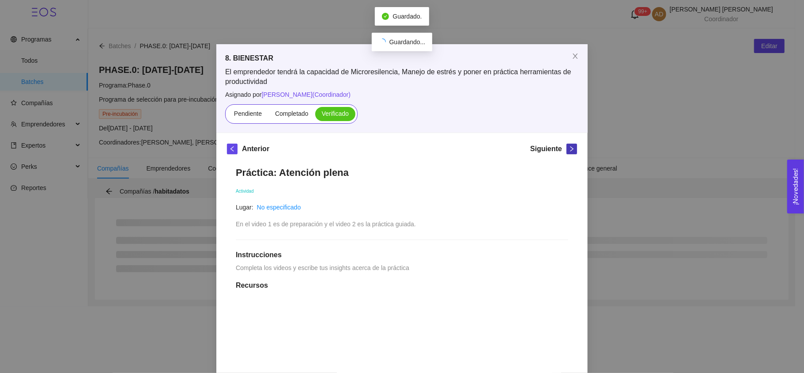
click at [569, 147] on icon "right" at bounding box center [572, 149] width 6 height 6
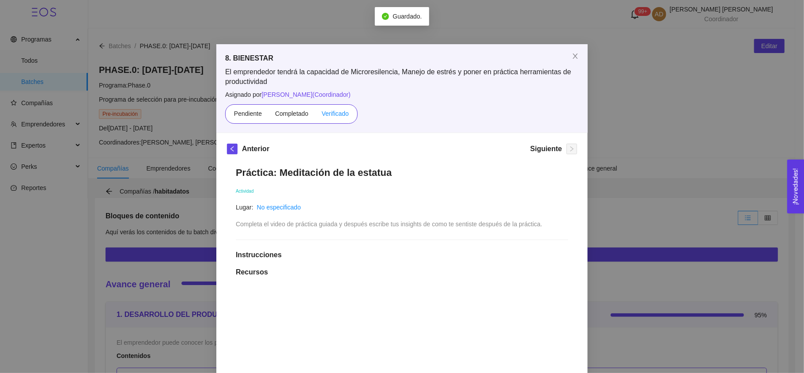
click at [336, 113] on span "Verificado" at bounding box center [335, 113] width 27 height 7
click at [315, 116] on input "Verificado" at bounding box center [315, 116] width 0 height 0
click at [627, 160] on div "8. BIENESTAR El emprendedor tendrá la capacidad de Microresilencia, Manejo de e…" at bounding box center [402, 186] width 804 height 373
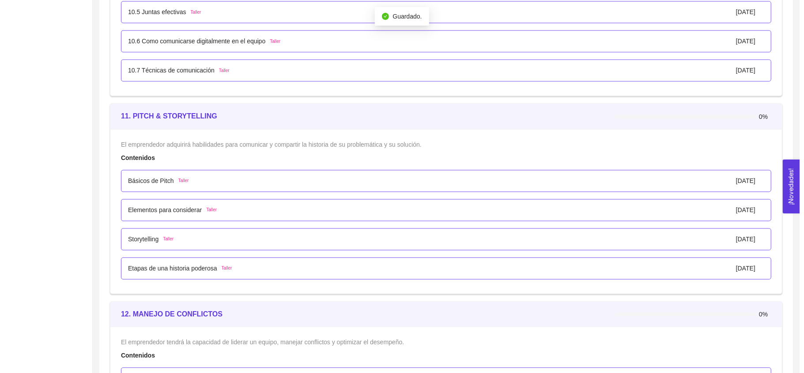
scroll to position [3858, 0]
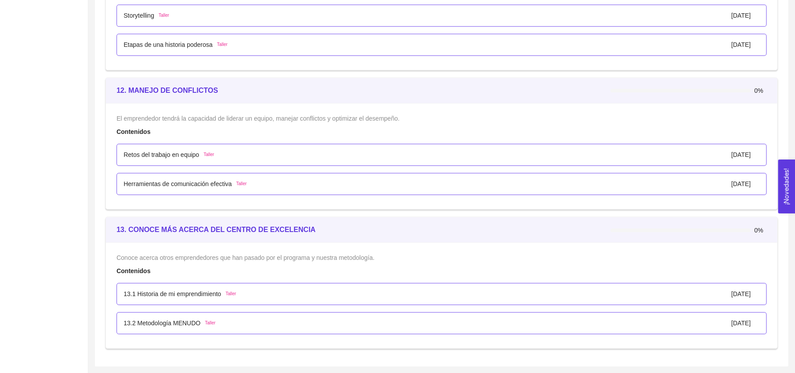
click at [270, 154] on div "Retos del trabajo en equipo Taller [DATE]" at bounding box center [442, 155] width 636 height 10
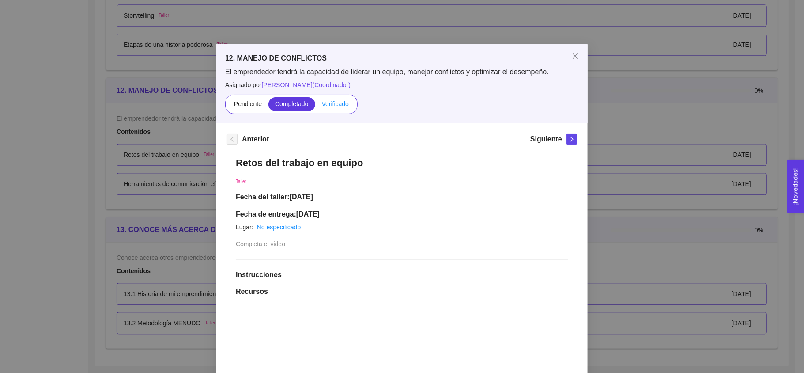
click at [324, 104] on span "Verificado" at bounding box center [335, 103] width 27 height 7
click at [315, 106] on input "Verificado" at bounding box center [315, 106] width 0 height 0
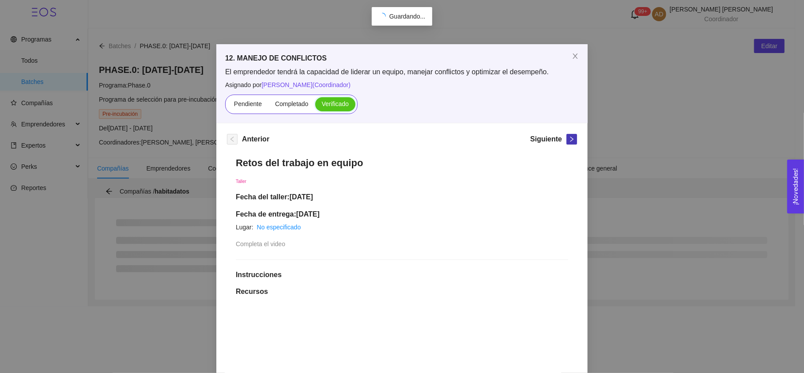
scroll to position [0, 0]
click at [566, 144] on button "button" at bounding box center [571, 139] width 11 height 11
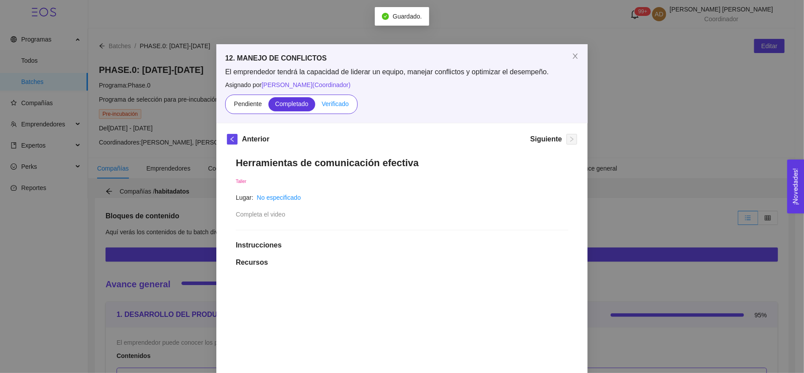
click at [333, 102] on span "Verificado" at bounding box center [335, 103] width 27 height 7
click at [315, 106] on input "Verificado" at bounding box center [315, 106] width 0 height 0
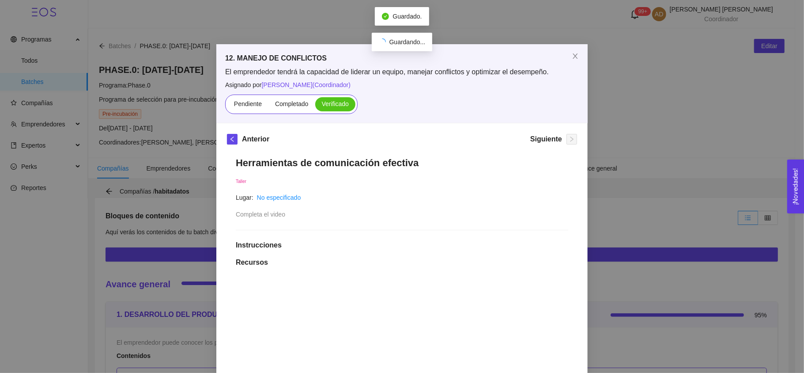
click at [627, 166] on div "12. MANEJO DE CONFLICTOS El emprendedor tendrá la capacidad de liderar un equip…" at bounding box center [402, 186] width 804 height 373
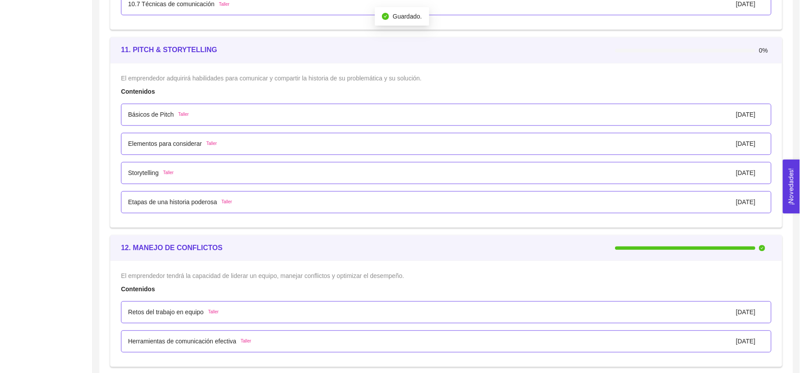
scroll to position [3858, 0]
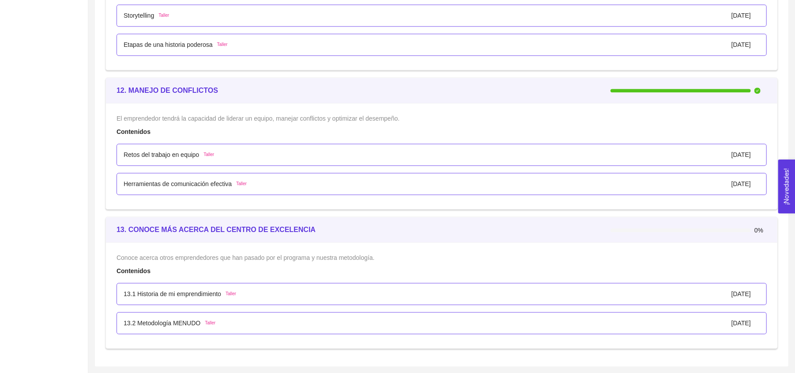
click at [232, 290] on span "Taller" at bounding box center [231, 293] width 11 height 7
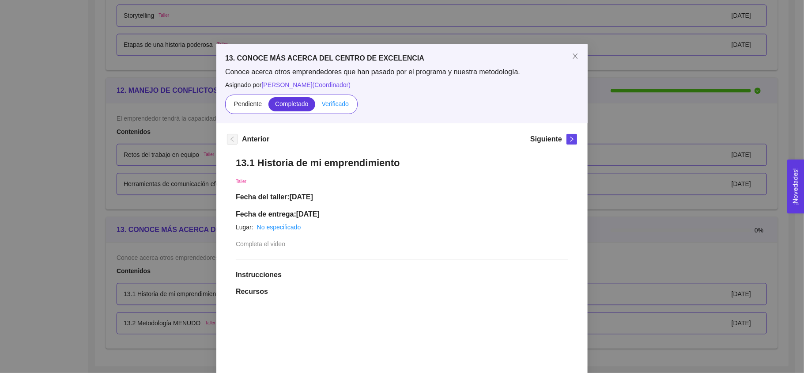
click at [343, 98] on label "Verificado" at bounding box center [335, 104] width 40 height 14
click at [315, 106] on input "Verificado" at bounding box center [315, 106] width 0 height 0
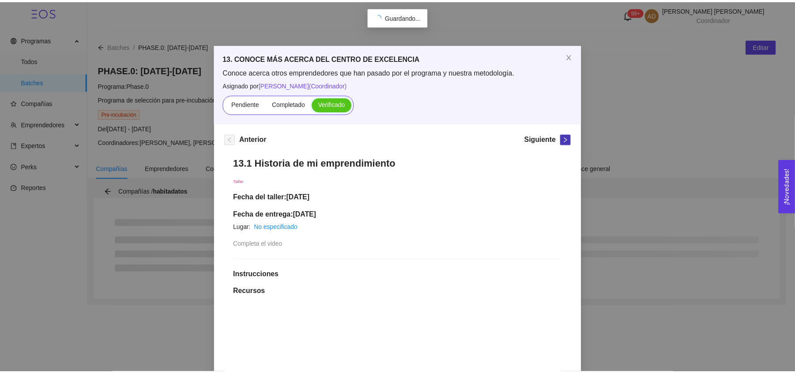
scroll to position [0, 0]
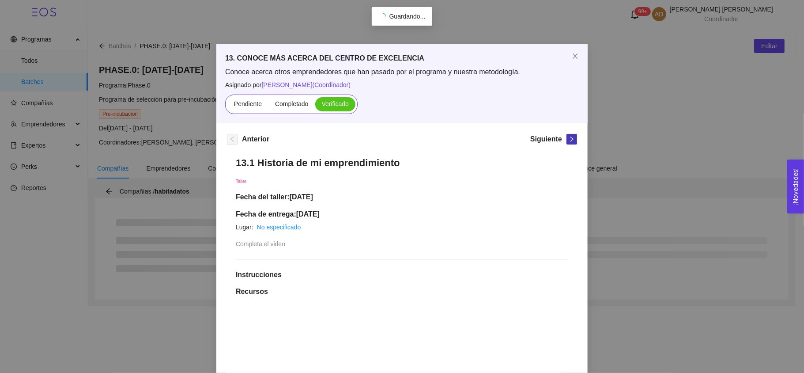
click at [569, 138] on icon "right" at bounding box center [572, 139] width 6 height 6
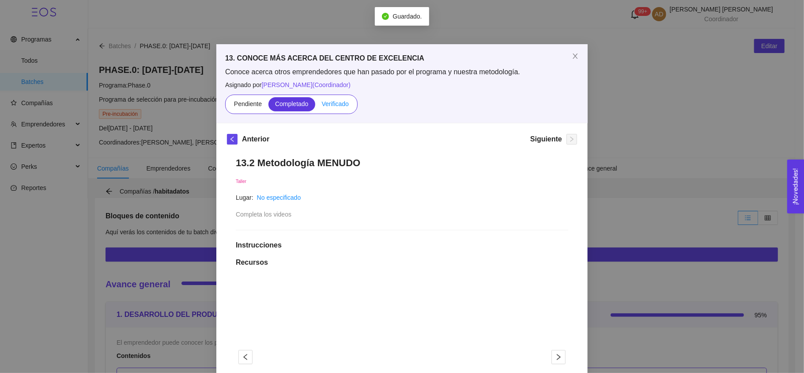
click at [327, 102] on span "Verificado" at bounding box center [335, 103] width 27 height 7
click at [315, 106] on input "Verificado" at bounding box center [315, 106] width 0 height 0
click at [165, 196] on div "13. CONOCE MÁS ACERCA DEL CENTRO DE EXCELENCIA Conoce acerca otros emprendedore…" at bounding box center [402, 186] width 804 height 373
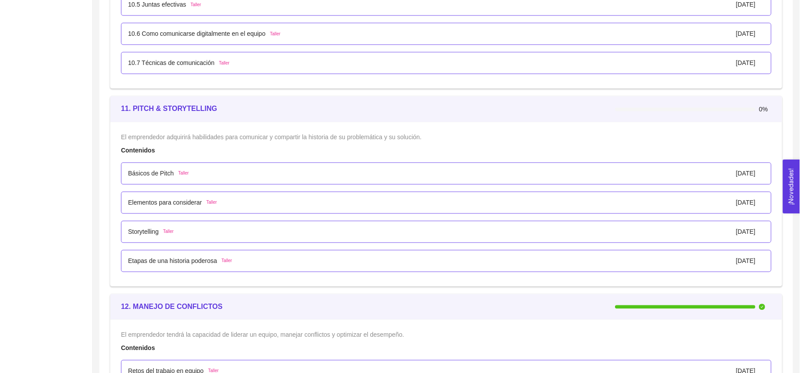
scroll to position [3631, 0]
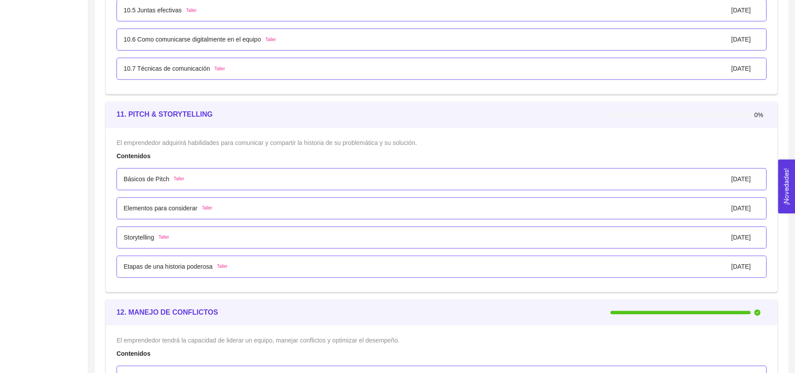
click at [156, 183] on p "Básicos de Pitch" at bounding box center [147, 179] width 46 height 10
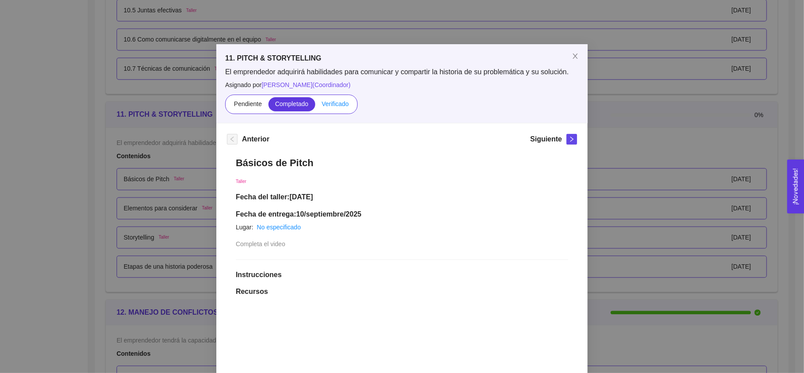
click at [332, 106] on span "Verificado" at bounding box center [335, 103] width 27 height 7
click at [315, 106] on input "Verificado" at bounding box center [315, 106] width 0 height 0
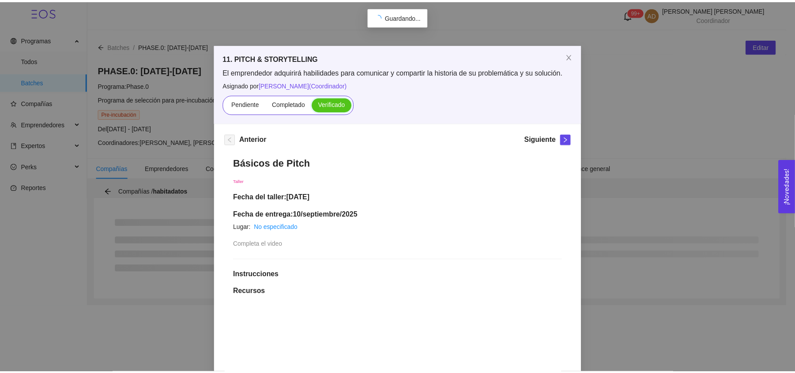
scroll to position [0, 0]
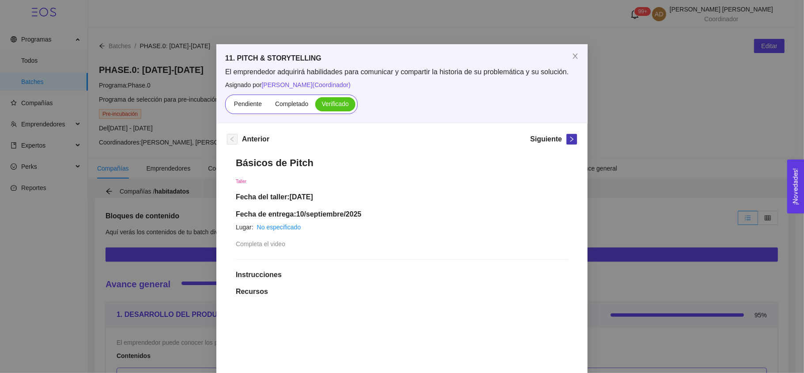
click at [570, 138] on icon "right" at bounding box center [571, 138] width 3 height 5
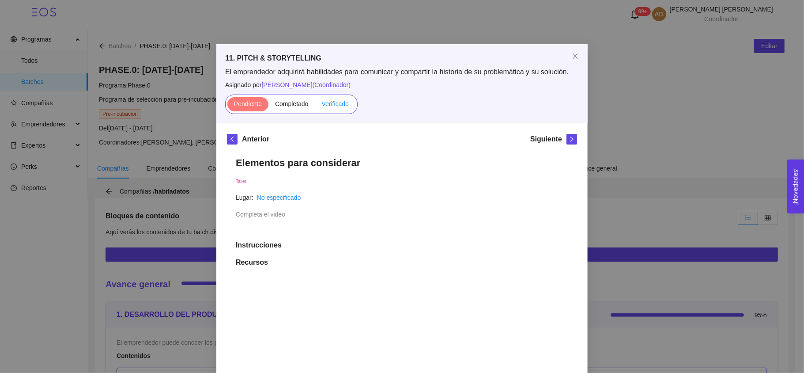
click at [341, 106] on span "Verificado" at bounding box center [335, 103] width 27 height 7
click at [315, 106] on input "Verificado" at bounding box center [315, 106] width 0 height 0
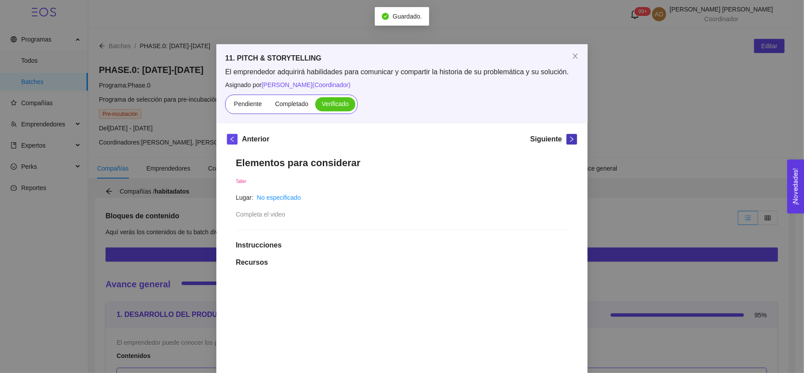
click at [569, 140] on icon "right" at bounding box center [572, 139] width 6 height 6
click at [336, 105] on span "Verificado" at bounding box center [335, 103] width 27 height 7
click at [315, 106] on input "Verificado" at bounding box center [315, 106] width 0 height 0
click at [566, 136] on button "button" at bounding box center [571, 139] width 11 height 11
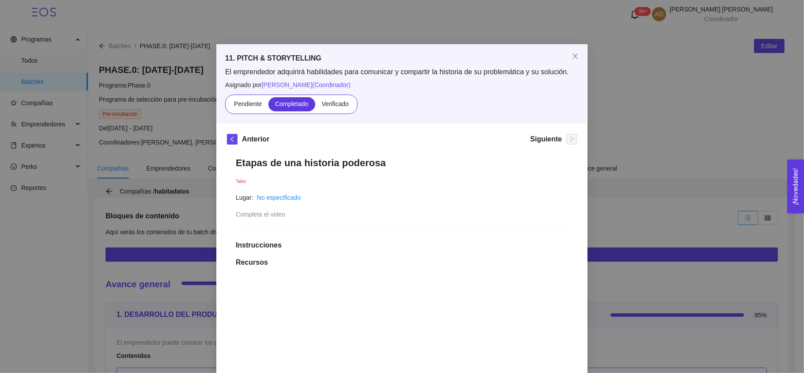
click at [334, 95] on div "Pendiente Completado Verificado" at bounding box center [291, 103] width 132 height 19
click at [334, 98] on label "Verificado" at bounding box center [335, 104] width 40 height 14
click at [315, 106] on input "Verificado" at bounding box center [315, 106] width 0 height 0
click at [626, 145] on div "11. PITCH & STORYTELLING El emprendedor adquirirá habilidades para comunicar y …" at bounding box center [402, 186] width 804 height 373
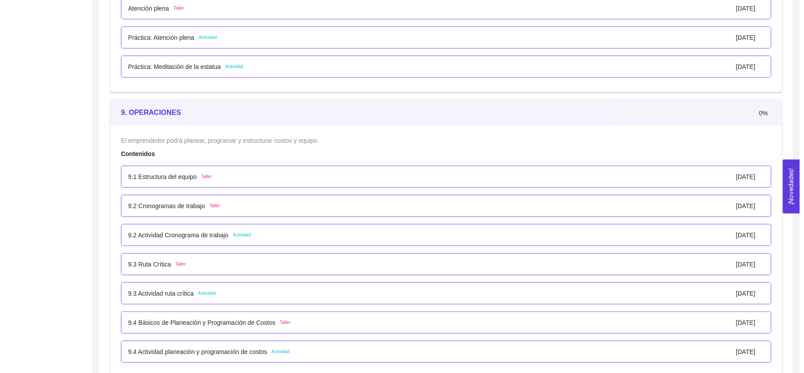
scroll to position [3035, 0]
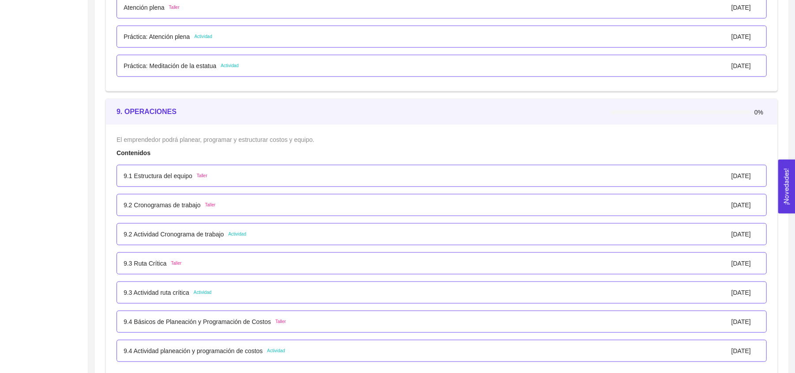
click at [308, 181] on div "9.1 Estructura del equipo Taller [DATE]" at bounding box center [442, 176] width 636 height 10
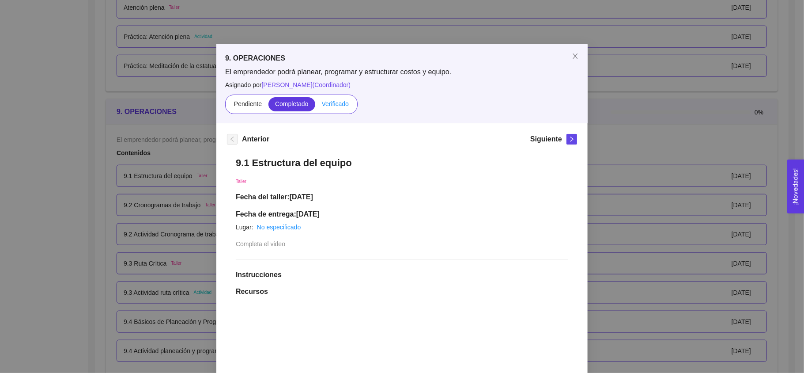
click at [328, 105] on span "Verificado" at bounding box center [335, 103] width 27 height 7
click at [315, 106] on input "Verificado" at bounding box center [315, 106] width 0 height 0
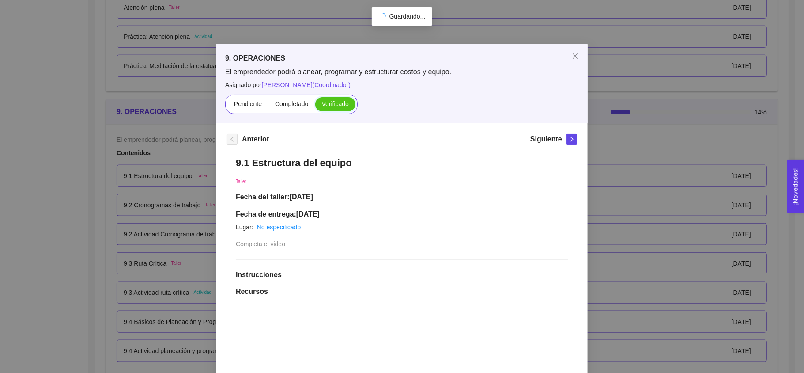
scroll to position [0, 0]
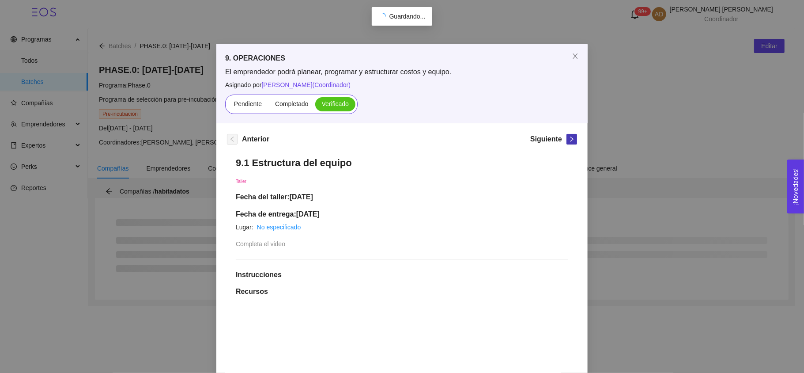
click at [569, 136] on icon "right" at bounding box center [572, 139] width 6 height 6
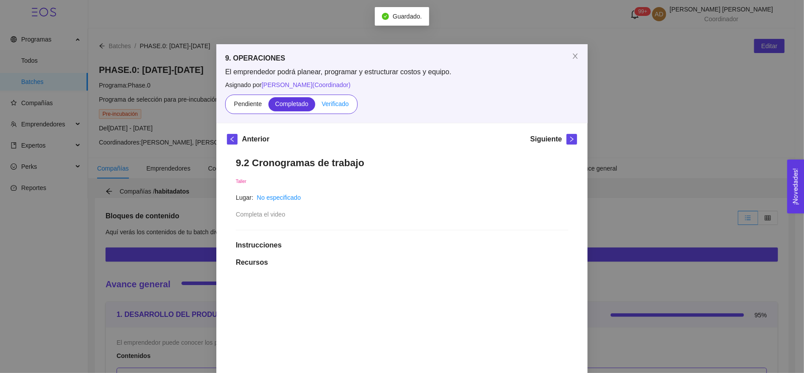
click at [322, 105] on span "Verificado" at bounding box center [335, 103] width 27 height 7
click at [315, 106] on input "Verificado" at bounding box center [315, 106] width 0 height 0
click at [569, 142] on icon "right" at bounding box center [572, 139] width 6 height 6
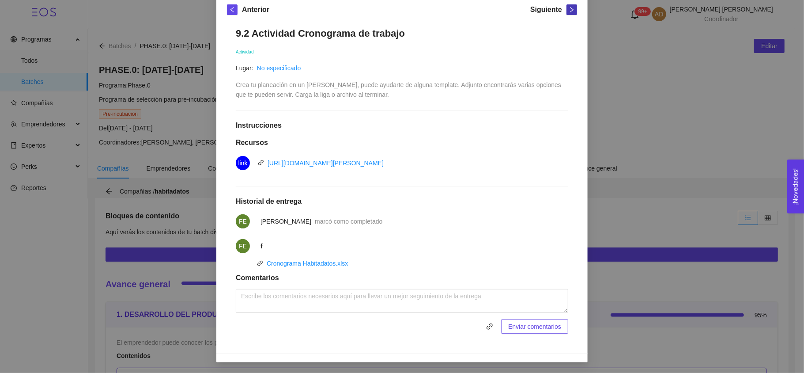
scroll to position [129, 0]
click at [165, 211] on div "9. OPERACIONES El emprendedor podrá planear, programar y estructurar costos y e…" at bounding box center [402, 186] width 804 height 373
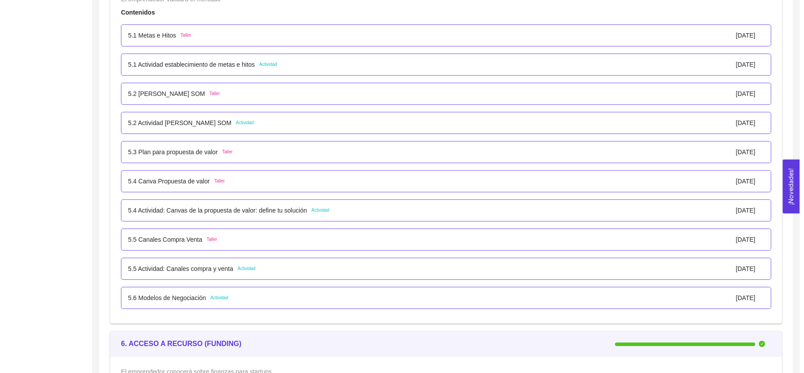
scroll to position [1890, 0]
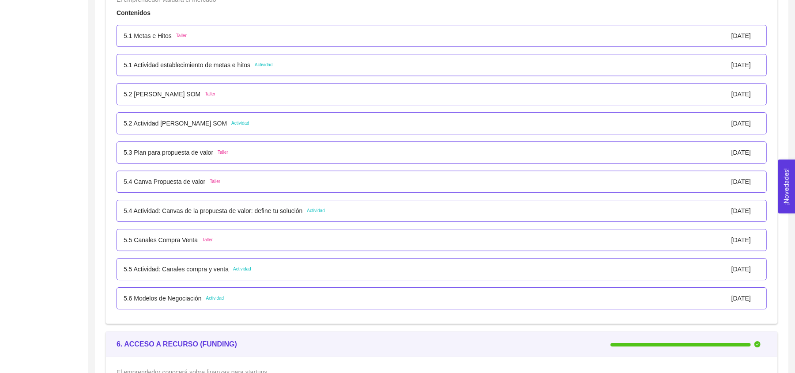
click at [166, 303] on p "5.6 Modelos de Negociación" at bounding box center [163, 298] width 78 height 10
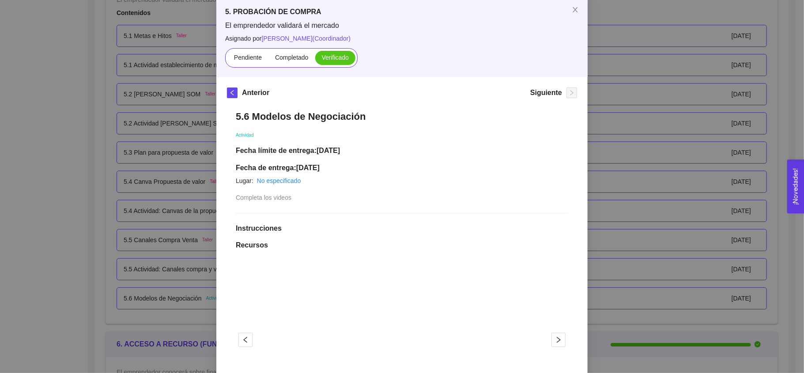
scroll to position [0, 0]
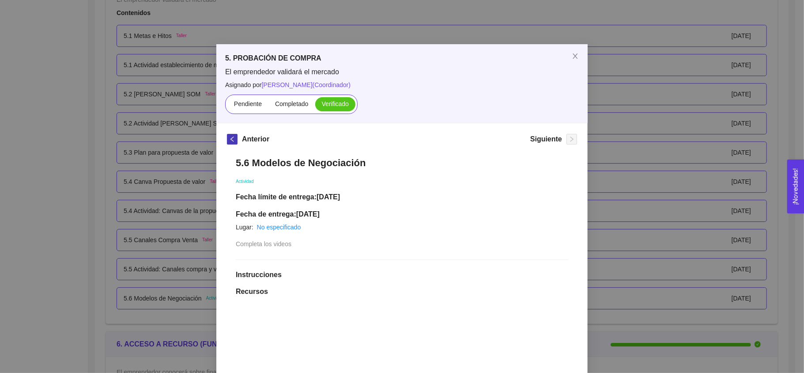
click at [229, 135] on button "button" at bounding box center [232, 139] width 11 height 11
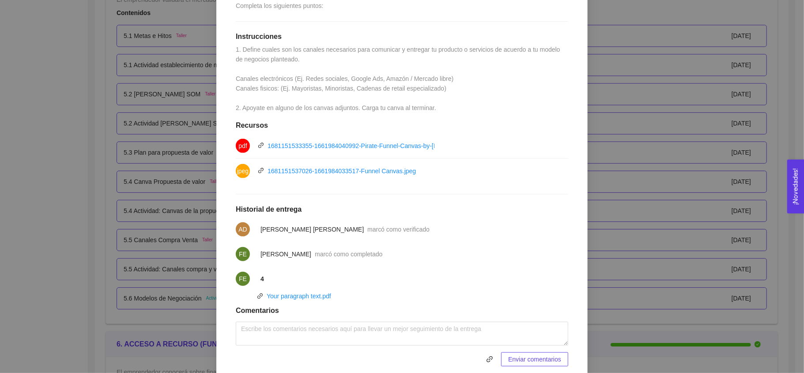
scroll to position [209, 0]
click at [289, 292] on link "Your paragraph text.pdf" at bounding box center [299, 295] width 64 height 7
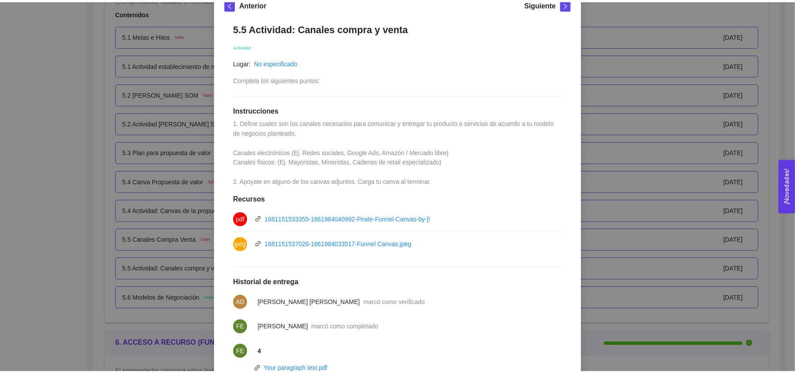
scroll to position [134, 0]
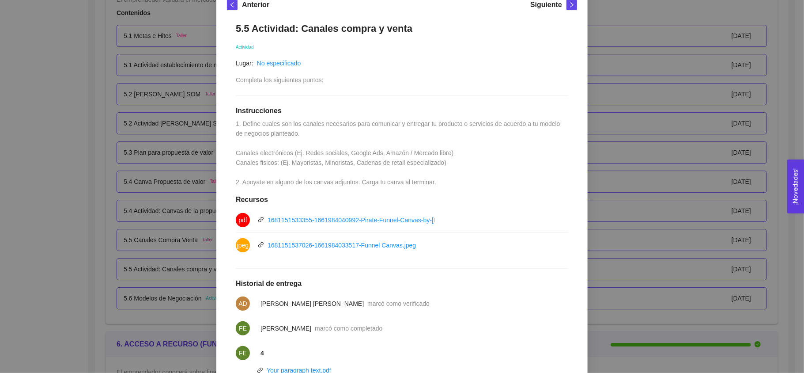
click at [140, 156] on div "5. PROBACIÓN DE COMPRA El emprendedor validará el mercado Asignado por [PERSON_…" at bounding box center [402, 186] width 804 height 373
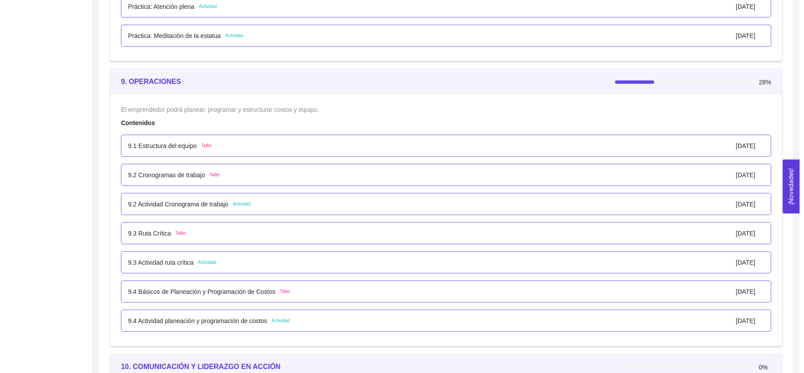
scroll to position [3066, 0]
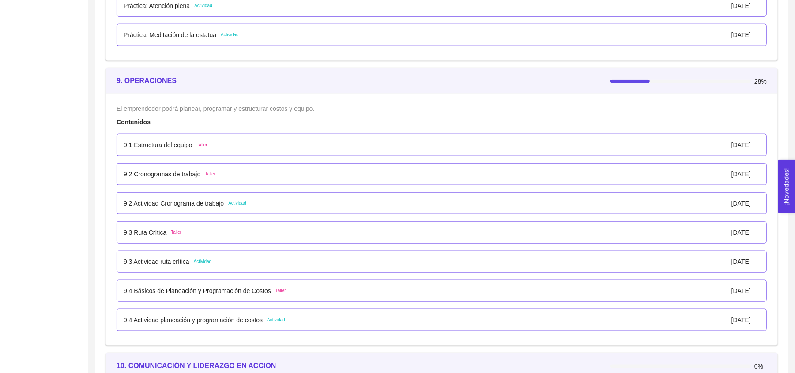
click at [182, 203] on p "9.2 Actividad Cronograma de trabajo" at bounding box center [174, 203] width 100 height 10
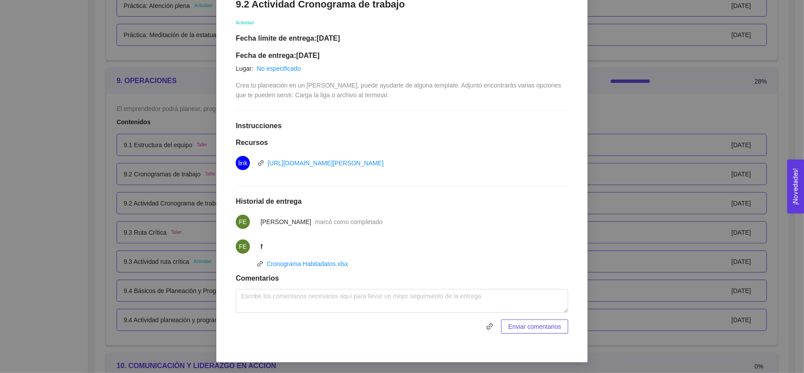
scroll to position [159, 0]
click at [315, 264] on link "Cronograma Habitadatos.xlsx" at bounding box center [307, 263] width 81 height 7
click at [129, 250] on div "9. OPERACIONES El emprendedor podrá planear, programar y estructurar costos y e…" at bounding box center [402, 186] width 804 height 373
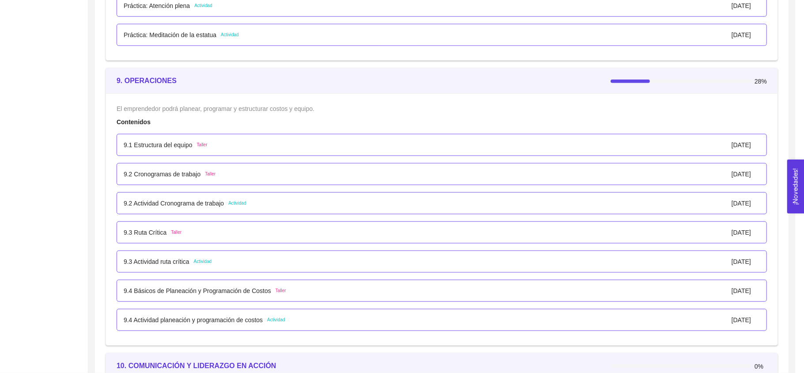
scroll to position [115, 0]
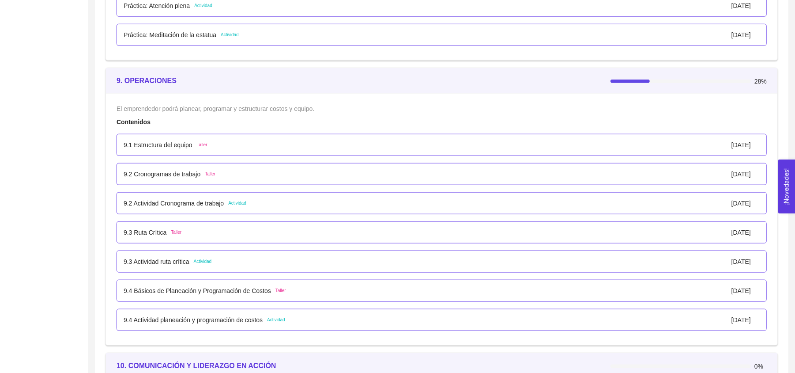
click at [158, 264] on p "9.3 Actividad ruta crítica" at bounding box center [157, 261] width 66 height 10
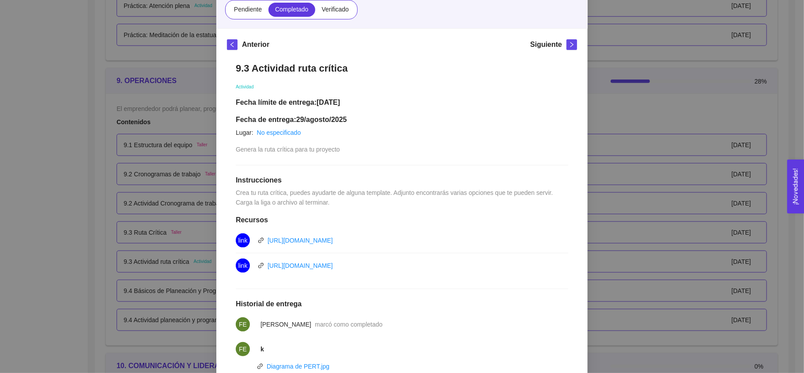
scroll to position [95, 0]
click at [285, 364] on link "Diagrama de PERT.jpg" at bounding box center [298, 365] width 63 height 7
click at [123, 309] on div "9. OPERACIONES El emprendedor podrá planear, programar y estructurar costos y e…" at bounding box center [402, 186] width 804 height 373
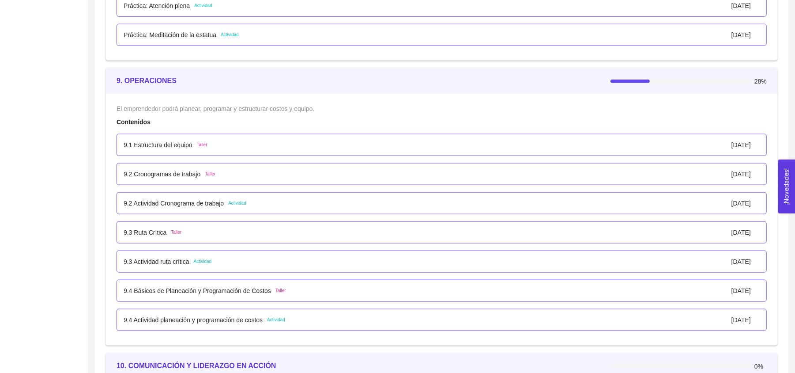
click at [173, 322] on p "9.4 Actividad planeación y programación de costos" at bounding box center [193, 320] width 139 height 10
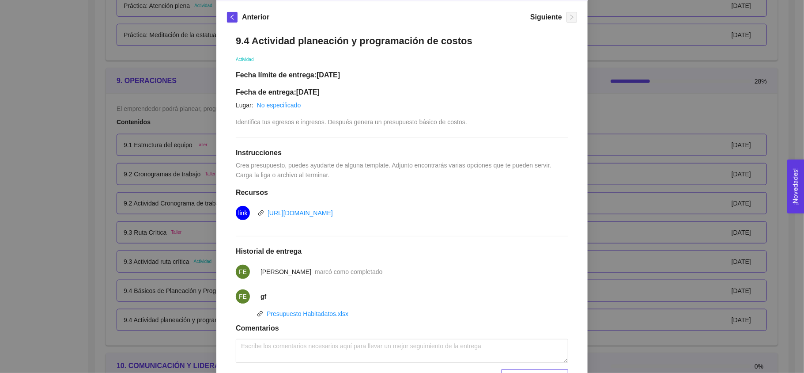
scroll to position [122, 0]
click at [289, 313] on link "Presupuesto Habitadatos.xlsx" at bounding box center [308, 313] width 82 height 7
click at [132, 254] on div "9. OPERACIONES El emprendedor podrá planear, programar y estructurar costos y e…" at bounding box center [402, 186] width 804 height 373
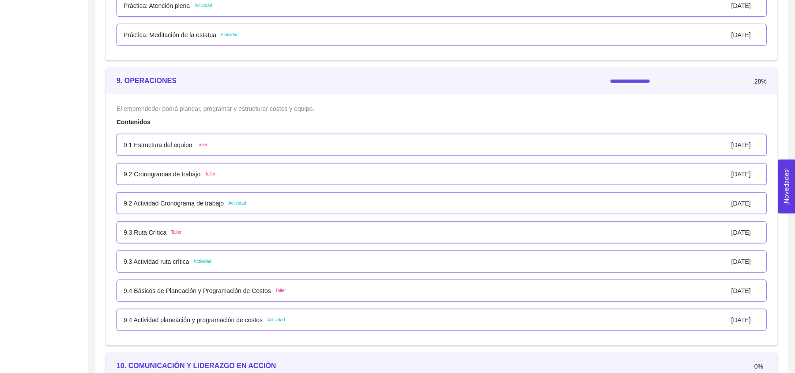
click at [162, 265] on p "9.3 Actividad ruta crítica" at bounding box center [157, 261] width 66 height 10
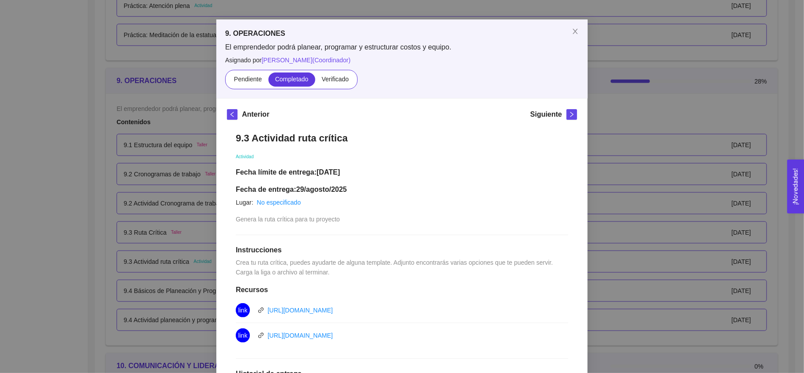
scroll to position [22, 0]
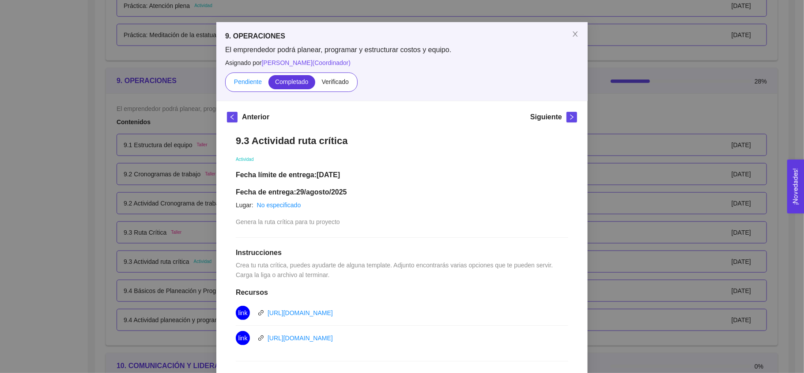
click at [242, 87] on label "Pendiente" at bounding box center [247, 82] width 41 height 14
click at [227, 84] on input "Pendiente" at bounding box center [227, 84] width 0 height 0
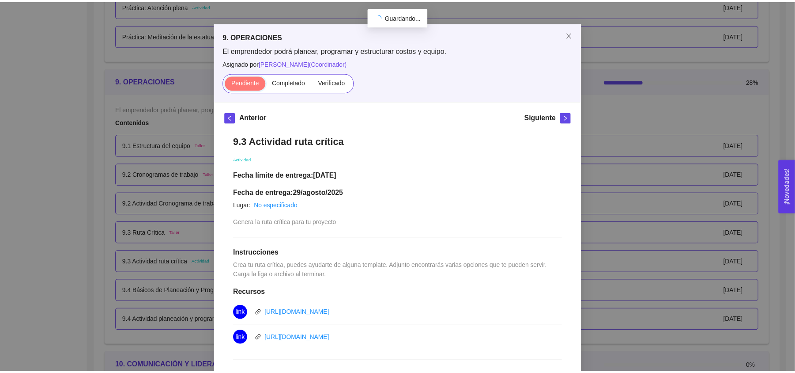
scroll to position [0, 0]
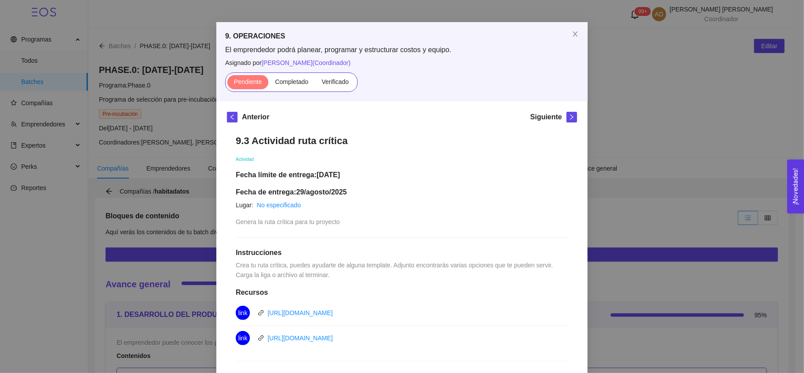
click at [178, 110] on div "9. OPERACIONES El emprendedor podrá planear, programar y estructurar costos y e…" at bounding box center [402, 186] width 804 height 373
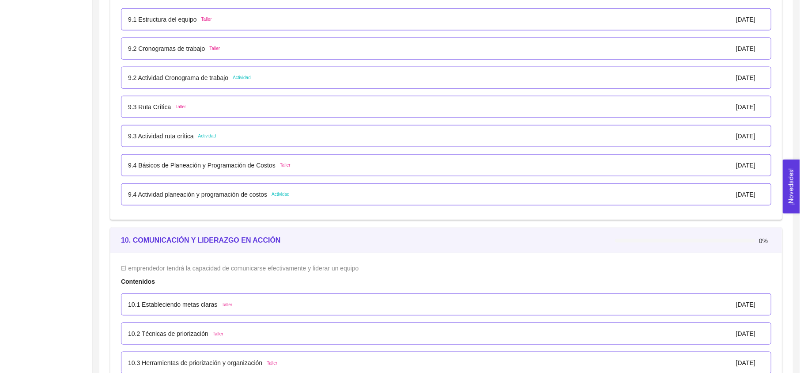
scroll to position [3184, 0]
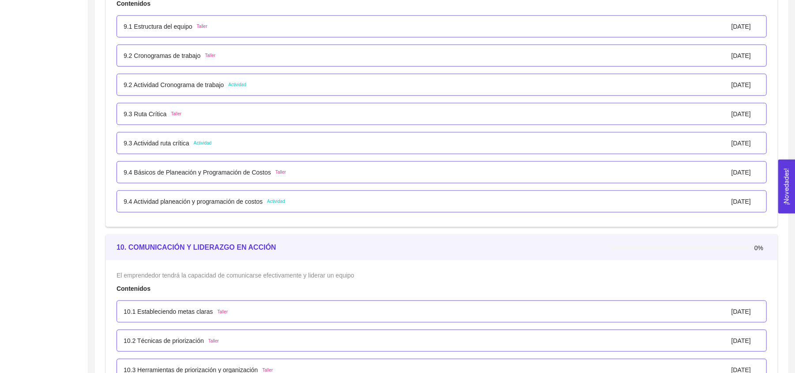
click at [174, 205] on p "9.4 Actividad planeación y programación de costos" at bounding box center [193, 201] width 139 height 10
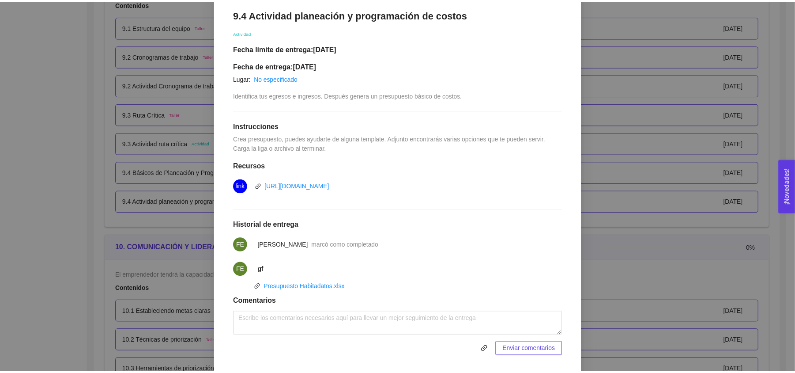
scroll to position [149, 0]
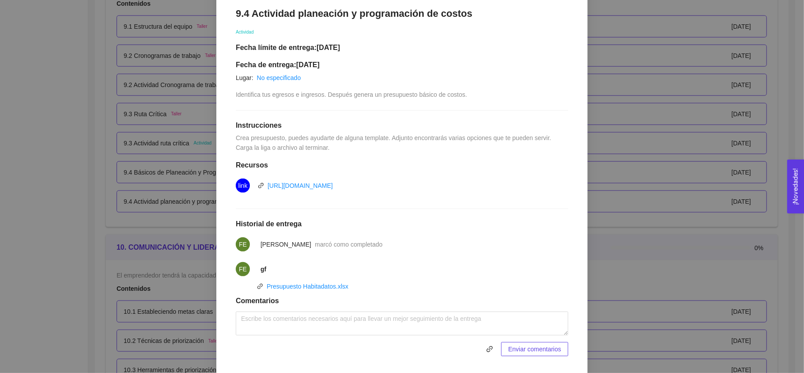
click at [164, 128] on div "9. OPERACIONES El emprendedor podrá planear, programar y estructurar costos y e…" at bounding box center [402, 186] width 804 height 373
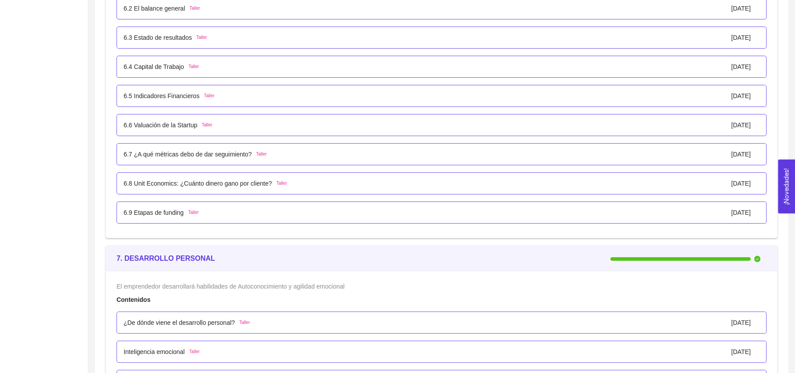
scroll to position [2310, 0]
